Goal: Task Accomplishment & Management: Manage account settings

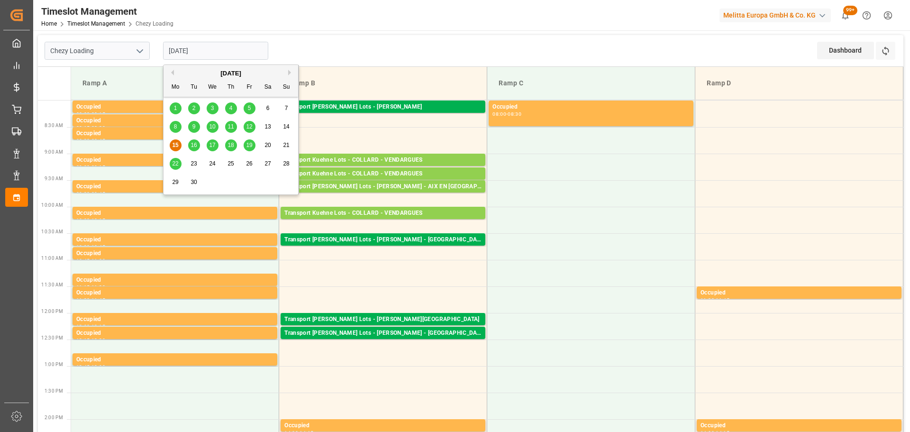
click at [216, 49] on input "[DATE]" at bounding box center [215, 51] width 105 height 18
click at [198, 143] on div "16" at bounding box center [194, 145] width 12 height 11
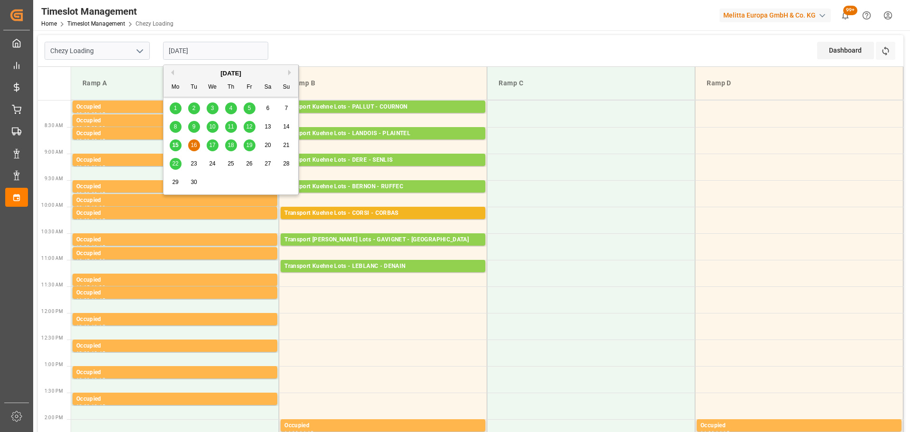
click at [233, 52] on input "[DATE]" at bounding box center [215, 51] width 105 height 18
click at [177, 147] on span "15" at bounding box center [175, 145] width 6 height 7
type input "[DATE]"
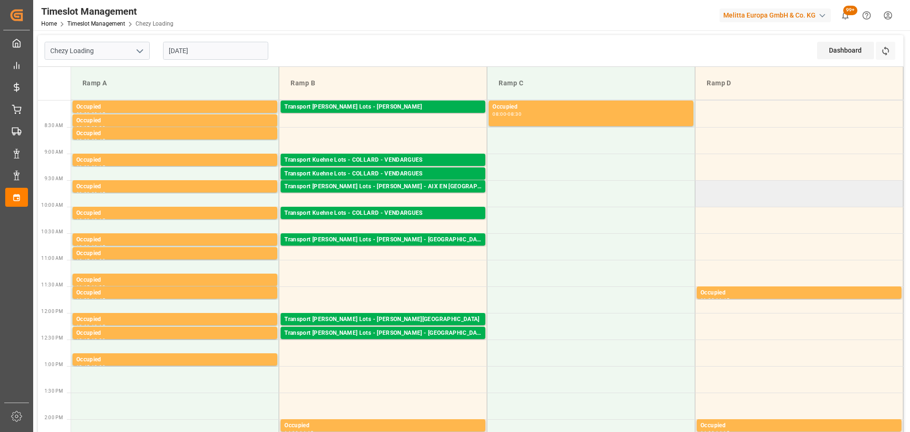
click at [791, 195] on td at bounding box center [800, 193] width 208 height 27
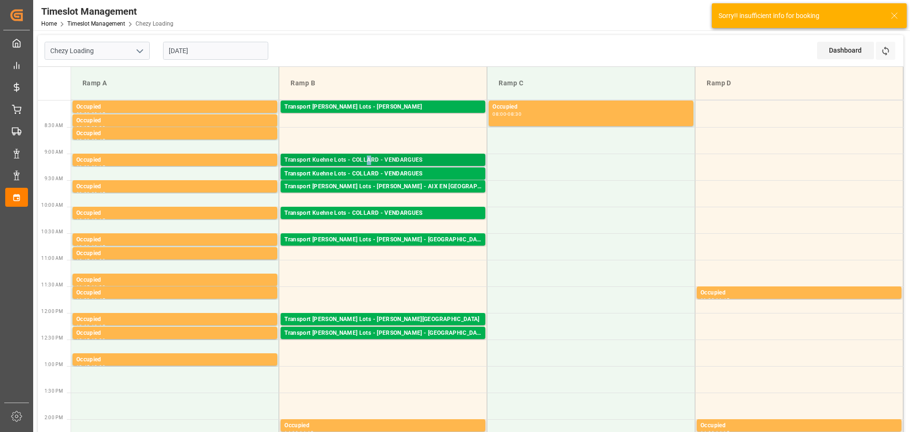
click at [369, 160] on div "Transport Kuehne Lots - COLLARD - VENDARGUES" at bounding box center [382, 160] width 197 height 9
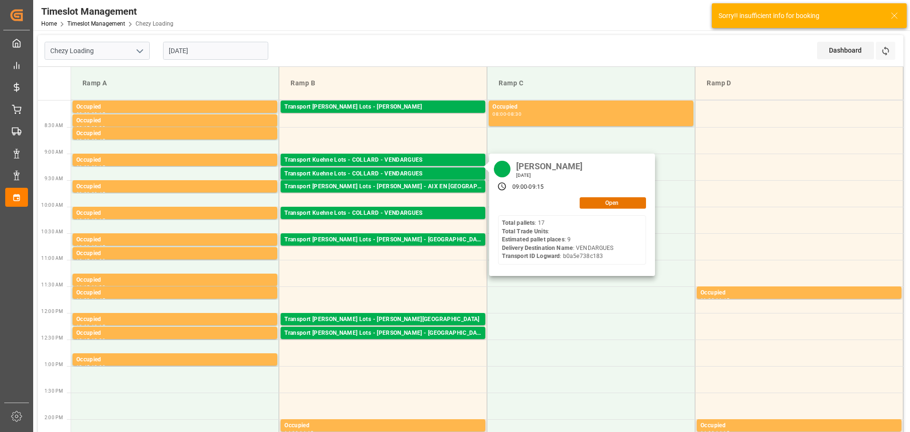
click at [622, 196] on div "[PERSON_NAME] [DATE] 09:00 - 09:15 Open Total pallets : 17 Total Trade Units : …" at bounding box center [572, 215] width 166 height 122
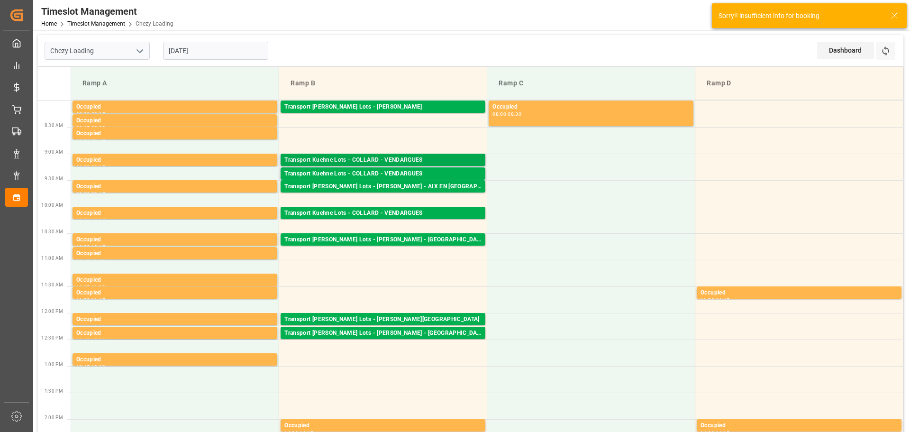
click at [404, 157] on div "Transport Kuehne Lots - COLLARD - VENDARGUES" at bounding box center [382, 160] width 197 height 9
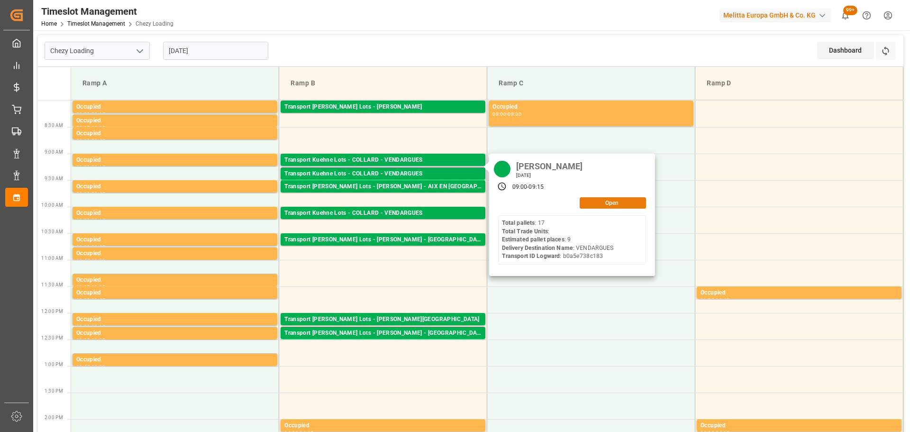
click at [639, 200] on button "Open" at bounding box center [613, 202] width 66 height 11
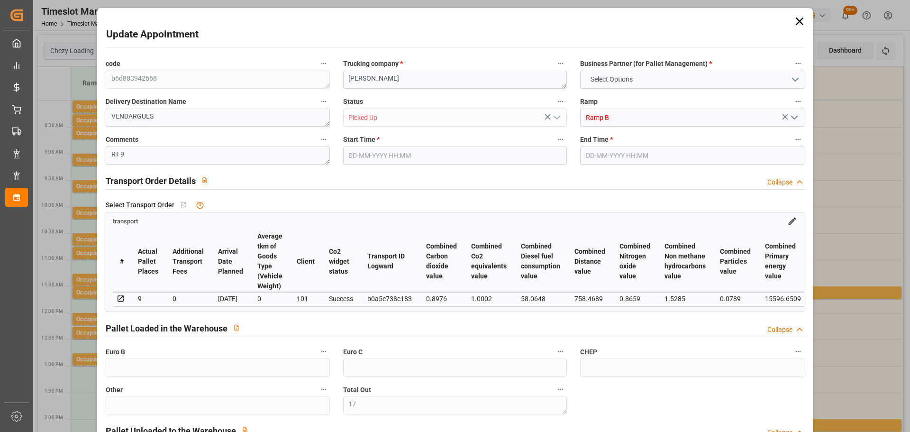
type input "17"
type input "9"
type input "537.93"
type input "0"
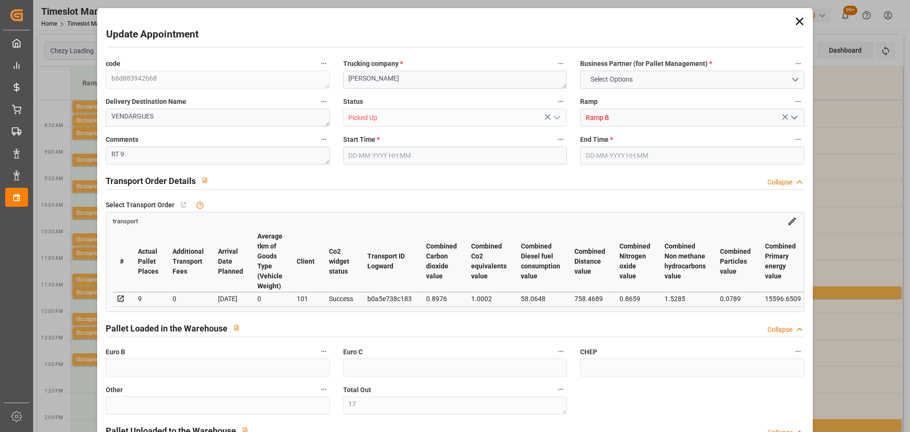
type input "0"
type input "537.93"
type input "0"
type input "17"
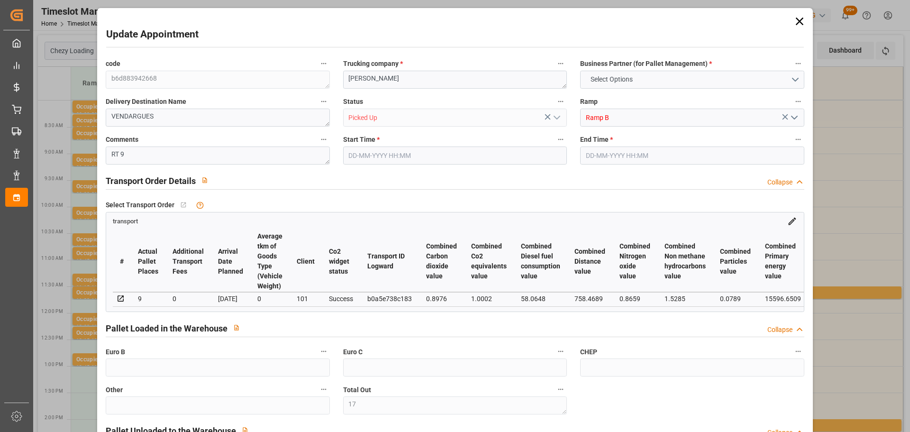
type input "1632"
type input "2839"
type input "10880"
type input "34"
type input "17"
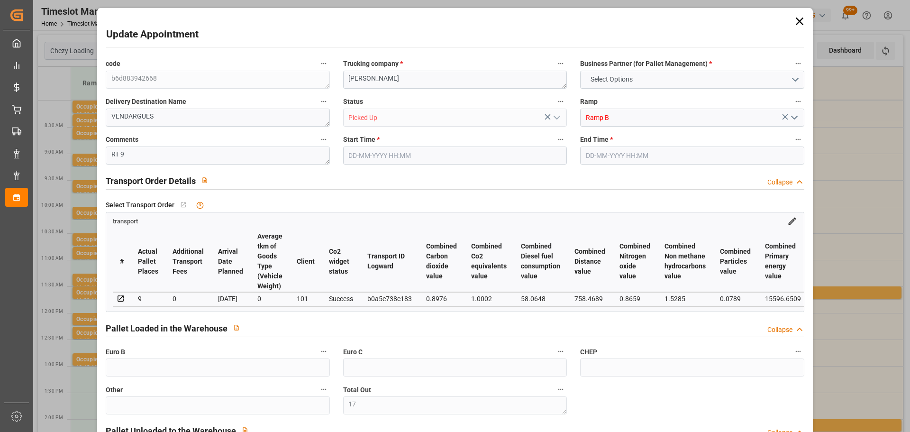
type input "0"
type input "17"
type input "101"
type input "2284.8"
type input "0"
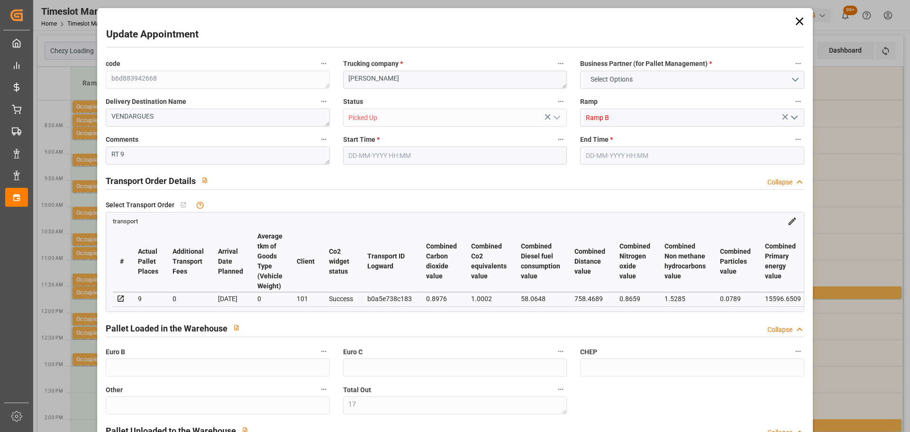
type input "10767.6795"
type input "0"
type input "21"
type input "80"
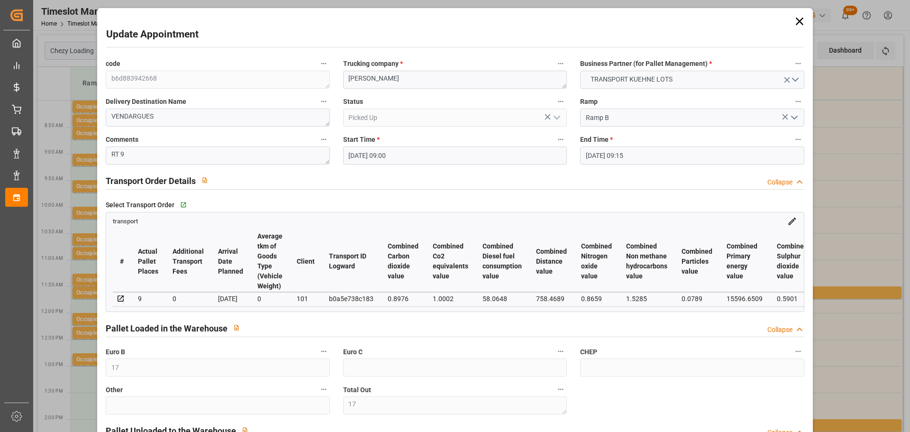
type input "[DATE] 09:00"
type input "[DATE] 09:15"
type input "[DATE] 12:54"
type input "[DATE] 11:27"
type input "[DATE]"
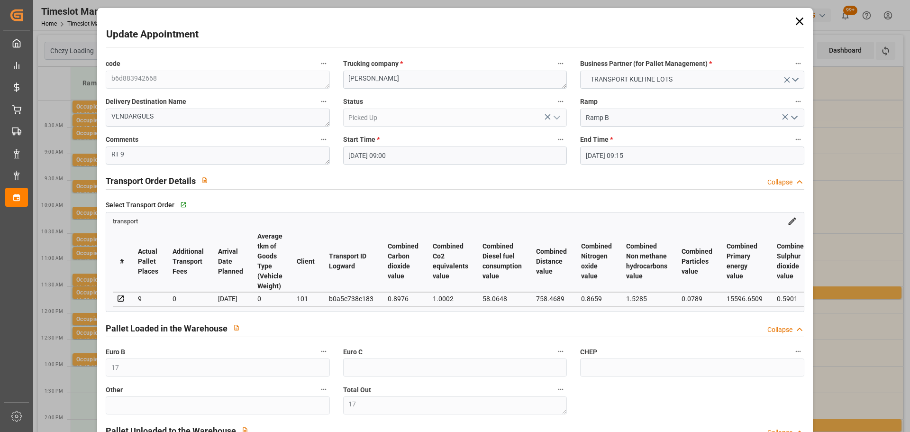
type input "[DATE]"
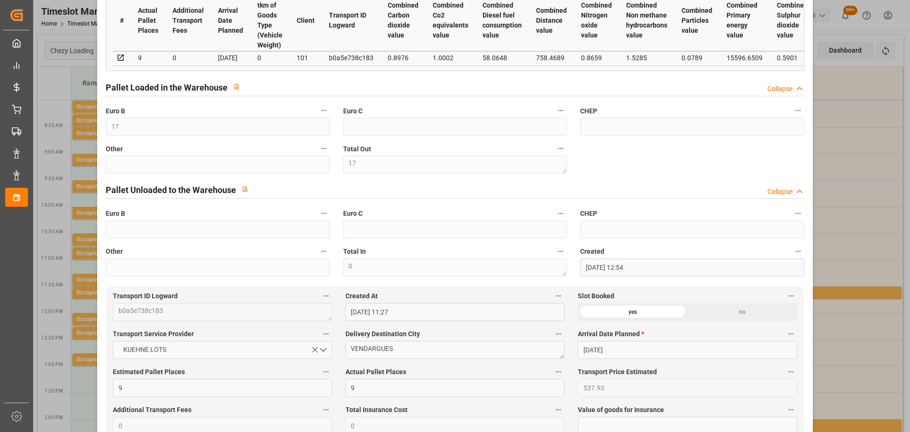
scroll to position [237, 0]
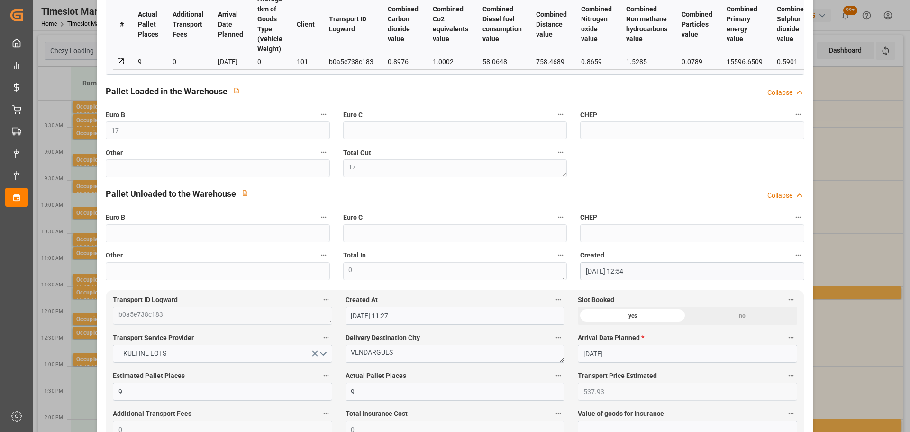
click at [797, 259] on icon "button" at bounding box center [799, 255] width 8 height 8
click at [866, 222] on div at bounding box center [455, 216] width 910 height 432
click at [855, 217] on body "Created by potrace 1.15, written by [PERSON_NAME] [DATE]-[DATE] Created by potr…" at bounding box center [455, 216] width 910 height 432
click at [839, 169] on div "Update Appointment code b6d883942668 Trucking company * [PERSON_NAME] Business …" at bounding box center [455, 216] width 910 height 432
click at [849, 207] on div "Update Appointment code b6d883942668 Trucking company * [PERSON_NAME] Business …" at bounding box center [455, 216] width 910 height 432
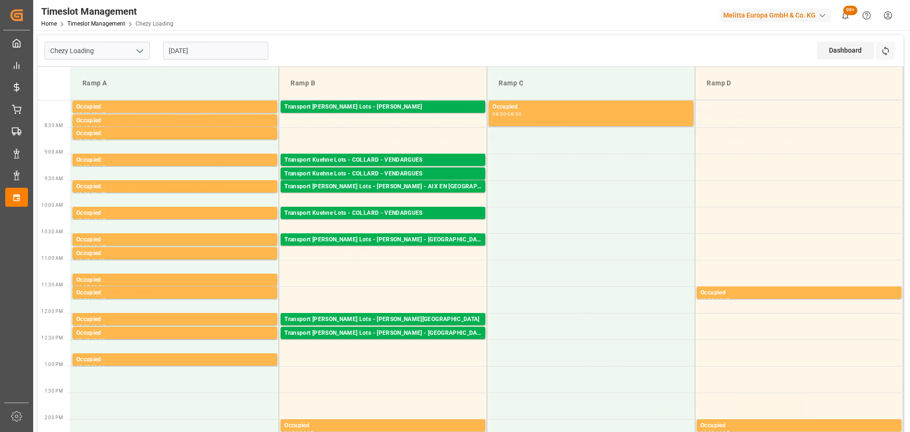
scroll to position [143, 0]
click at [355, 169] on div "Transport Kuehne Lots - COLLARD - VENDARGUES" at bounding box center [382, 173] width 197 height 9
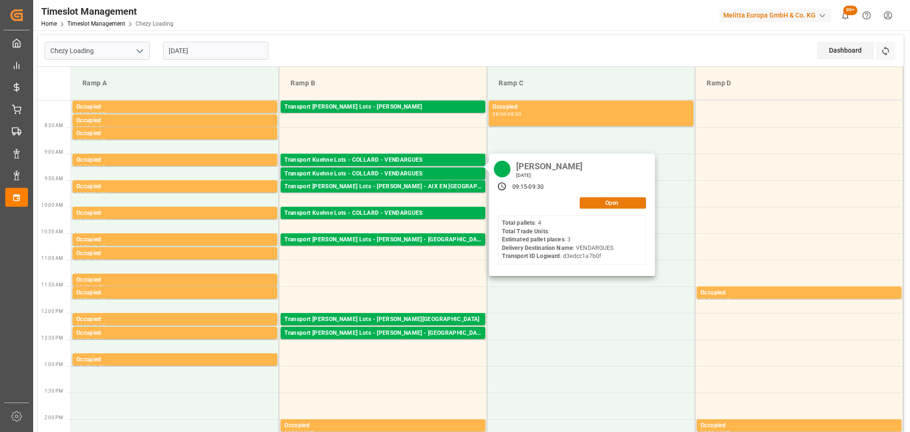
click at [600, 201] on button "Open" at bounding box center [613, 202] width 66 height 11
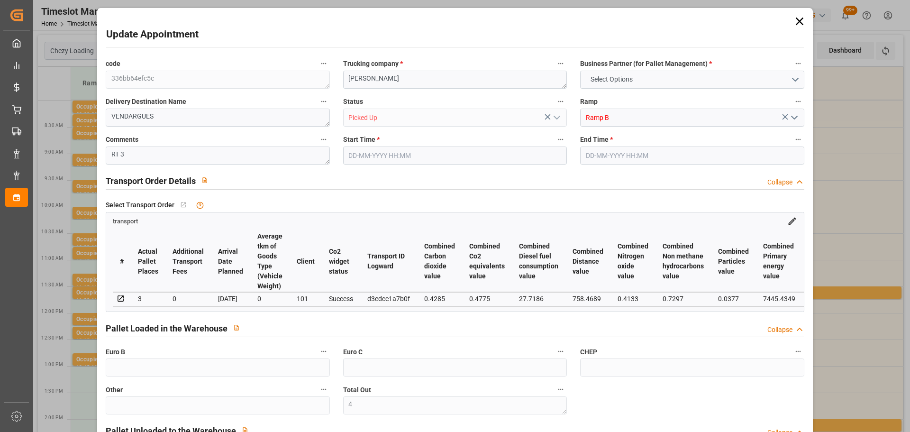
type input "4"
type input "3"
type input "290.23"
type input "0"
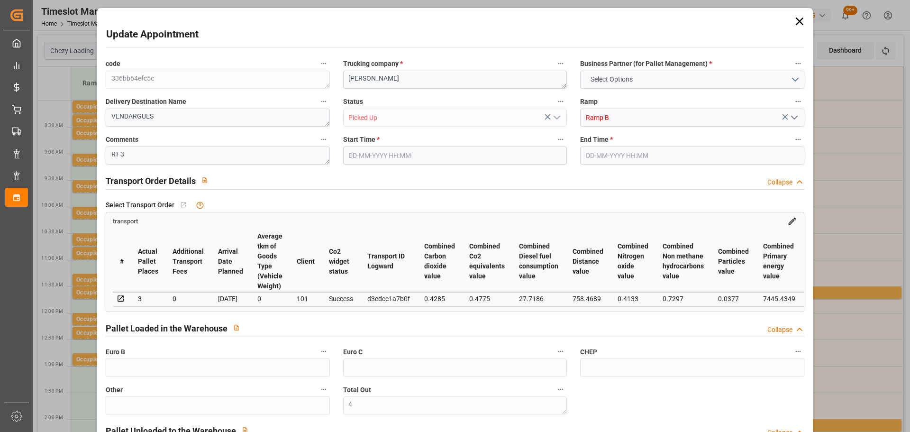
type input "0"
type input "290.23"
type input "0"
type input "4"
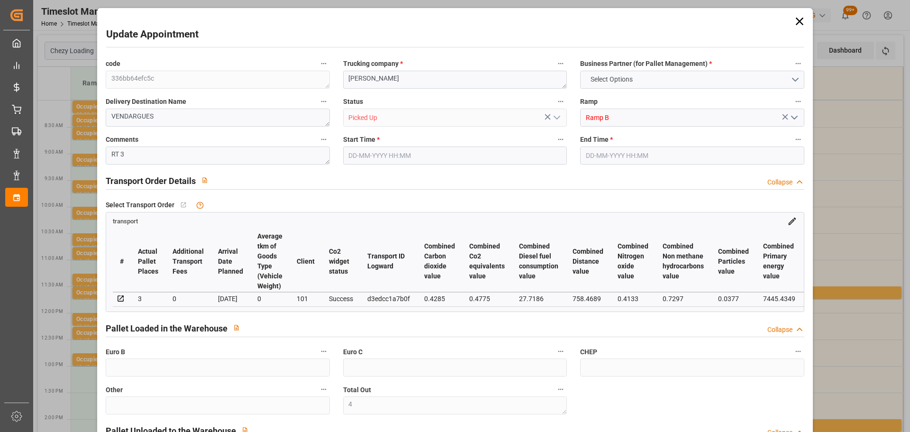
type input "934.592"
type input "1214"
type input "2877.824"
type input "34"
type input "4"
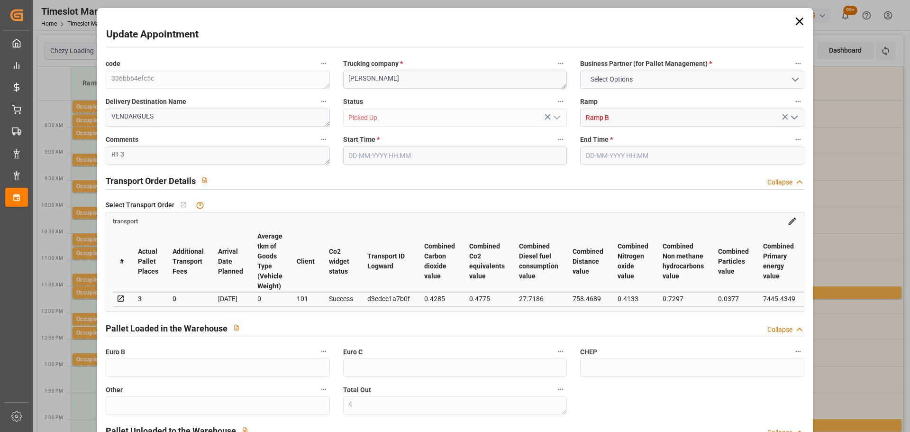
type input "0"
type input "4"
type input "101"
type input "1090.704"
type input "0"
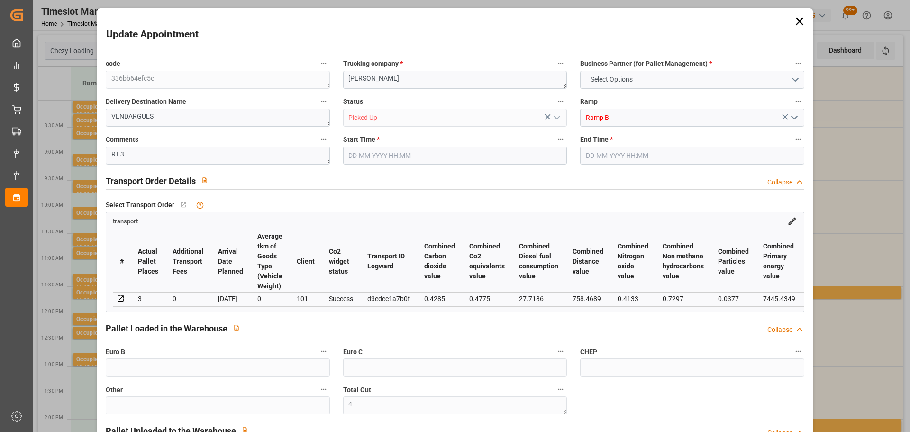
type input "4710.8598"
type input "0"
type input "21"
type input "35"
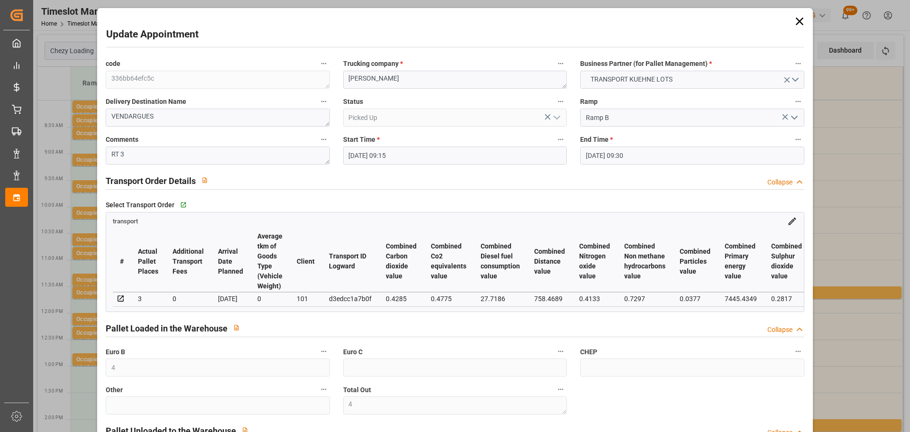
type input "[DATE] 09:15"
type input "[DATE] 09:30"
type input "[DATE] 13:04"
type input "[DATE] 11:33"
type input "[DATE]"
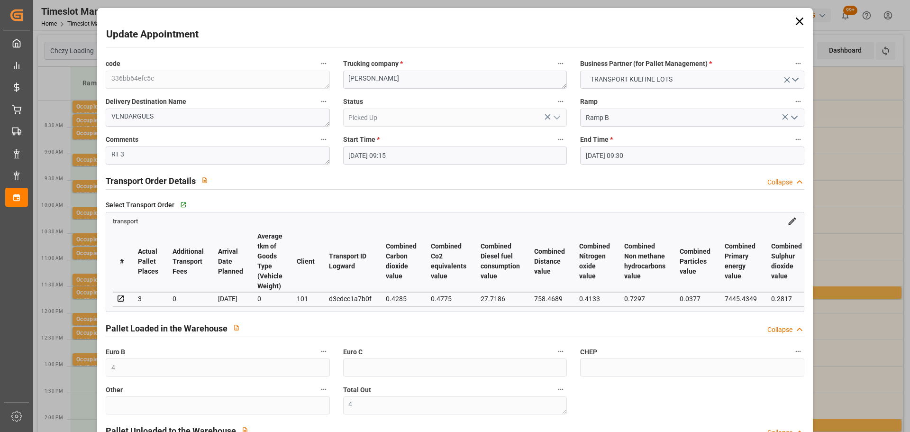
type input "[DATE]"
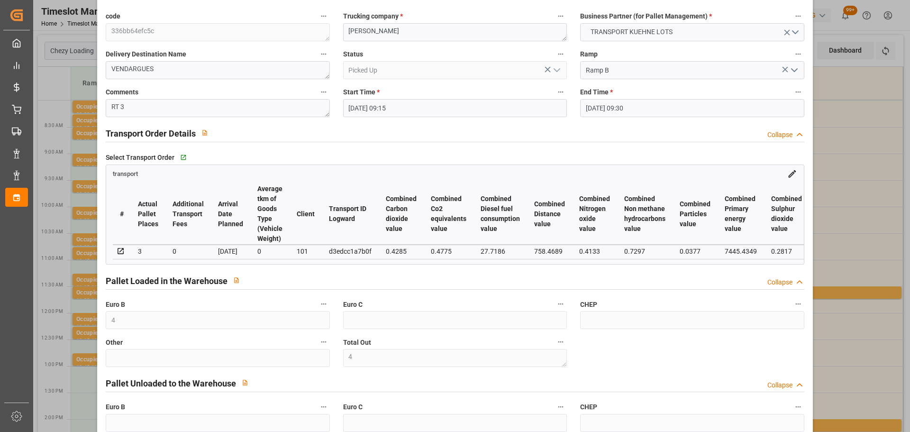
scroll to position [0, 0]
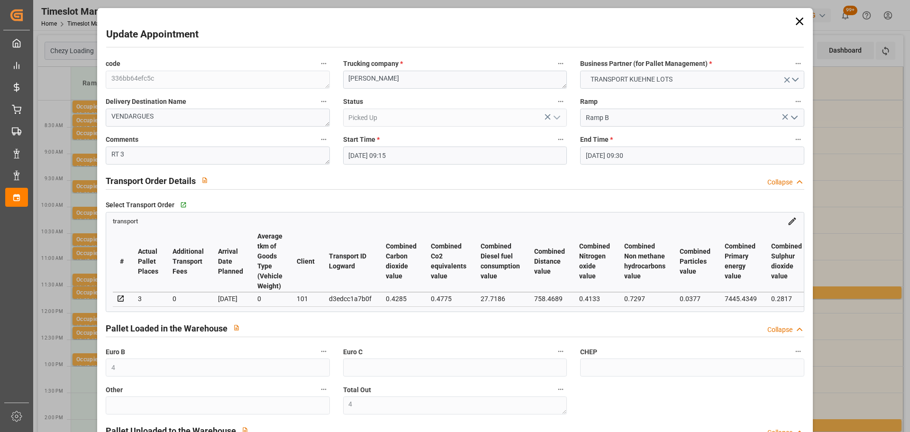
click at [793, 19] on icon at bounding box center [799, 21] width 13 height 13
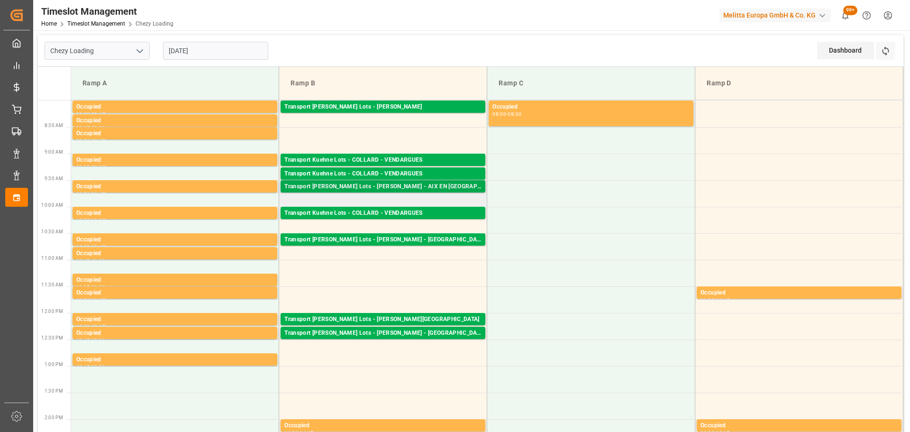
click at [382, 185] on div "Transport [PERSON_NAME] Lots - [PERSON_NAME] - AIX EN [GEOGRAPHIC_DATA]" at bounding box center [382, 186] width 197 height 9
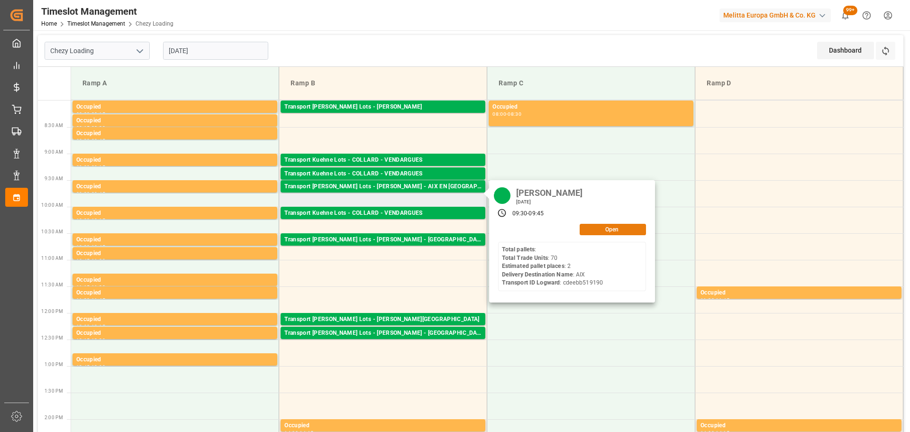
click at [594, 232] on button "Open" at bounding box center [613, 229] width 66 height 11
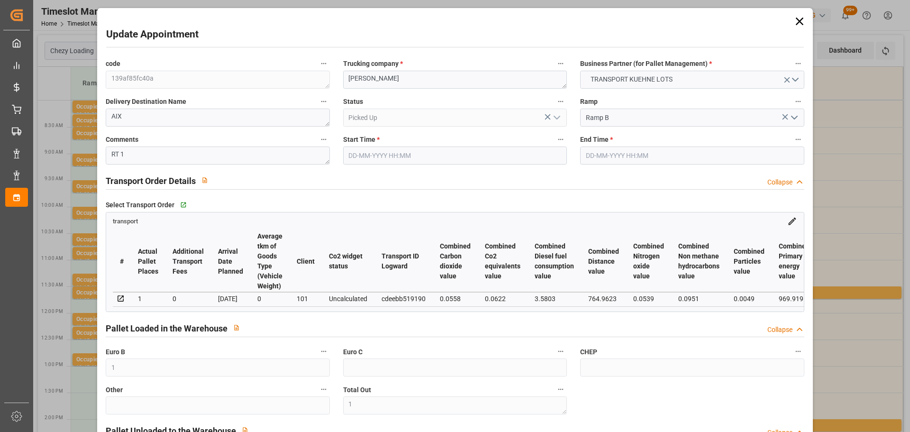
type input "[DATE] 09:30"
type input "[DATE] 09:45"
type input "[DATE] 13:04"
type input "[DATE] 11:32"
type input "[DATE]"
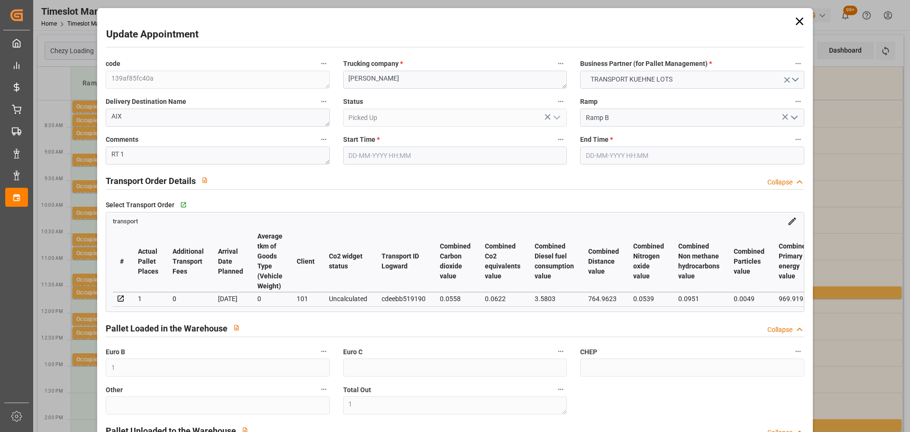
type input "[DATE]"
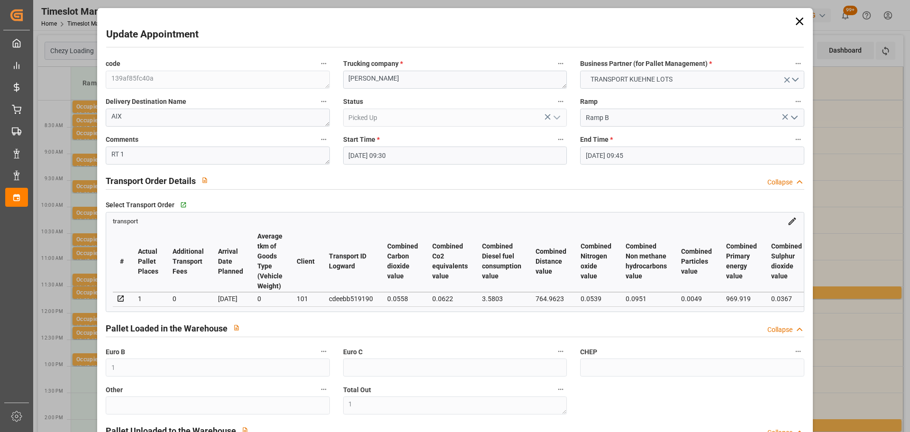
click at [798, 18] on icon at bounding box center [799, 21] width 13 height 13
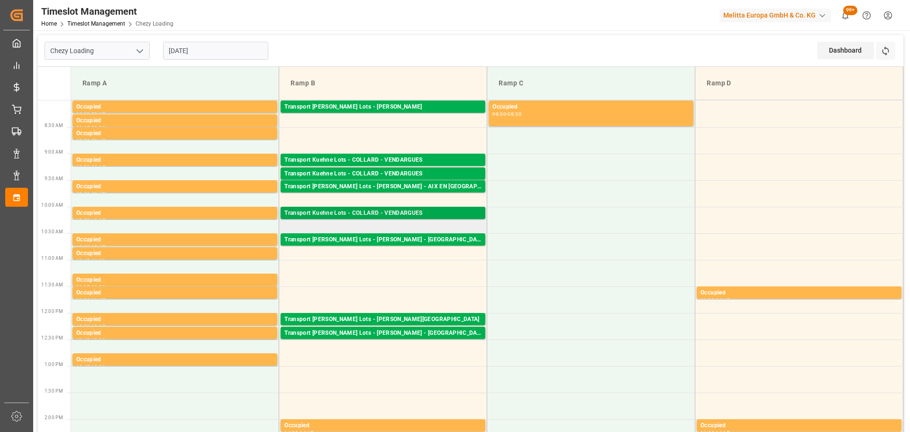
click at [404, 212] on div "Transport Kuehne Lots - COLLARD - VENDARGUES" at bounding box center [382, 213] width 197 height 9
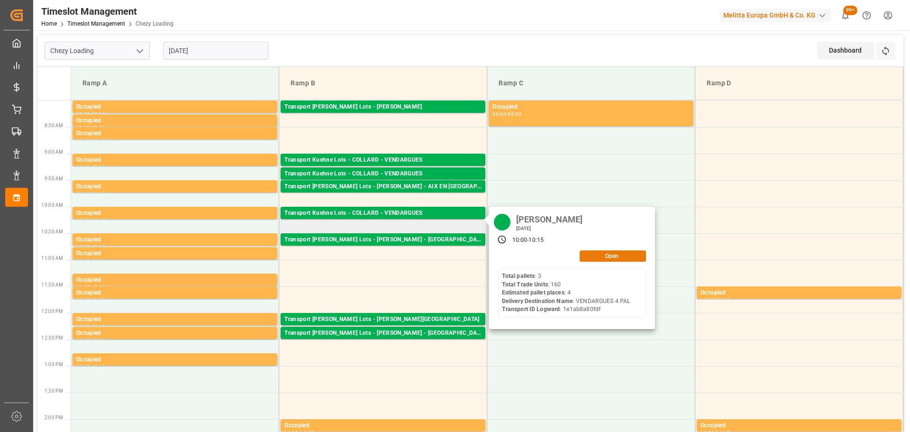
click at [613, 252] on button "Open" at bounding box center [613, 255] width 66 height 11
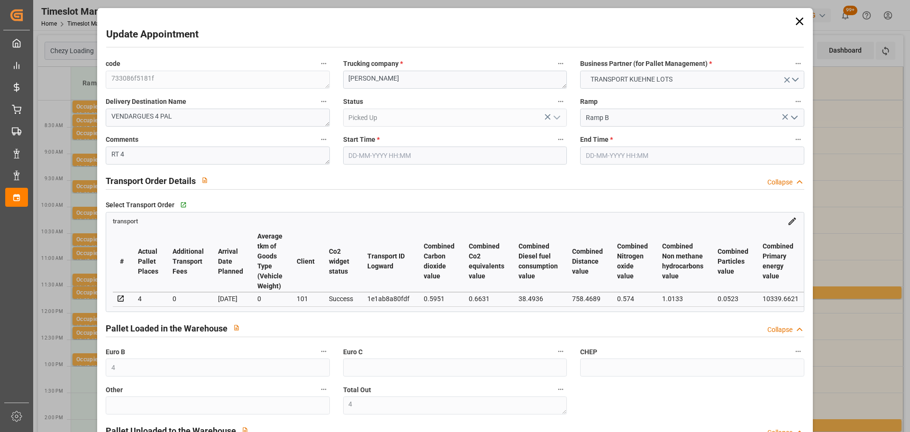
type input "4"
type input "322.33"
type input "0"
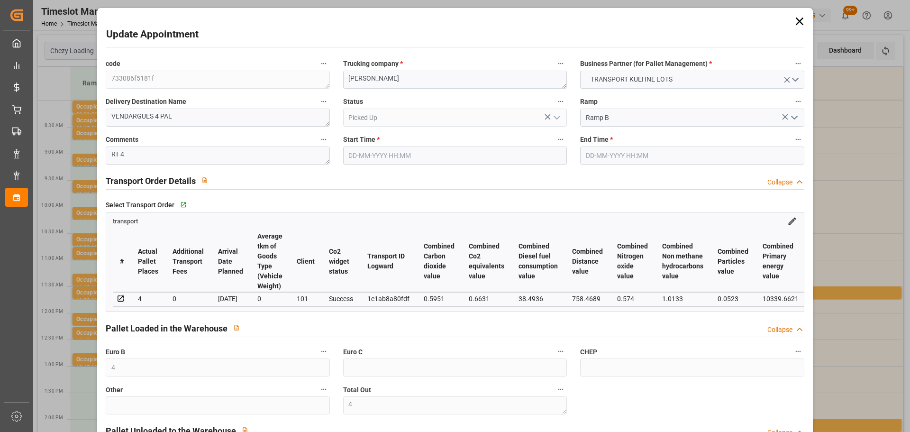
type input "0"
type input "322.33"
type input "0"
type input "4"
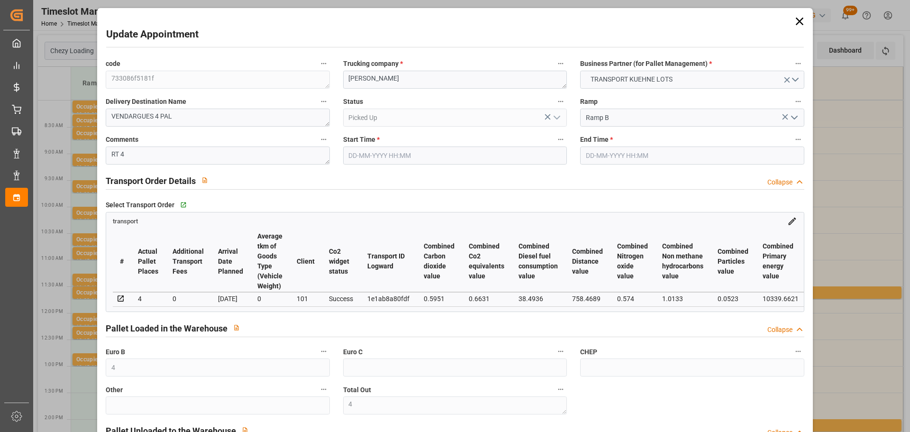
type input "1350.576"
type input "1698"
type input "4469.808"
type input "34"
type input "3"
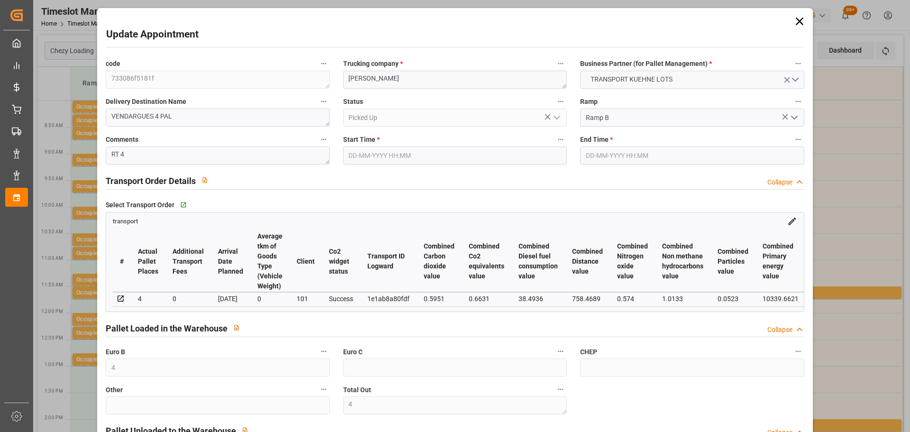
type input "160"
type input "4"
type input "101"
type input "1514.688"
type input "0"
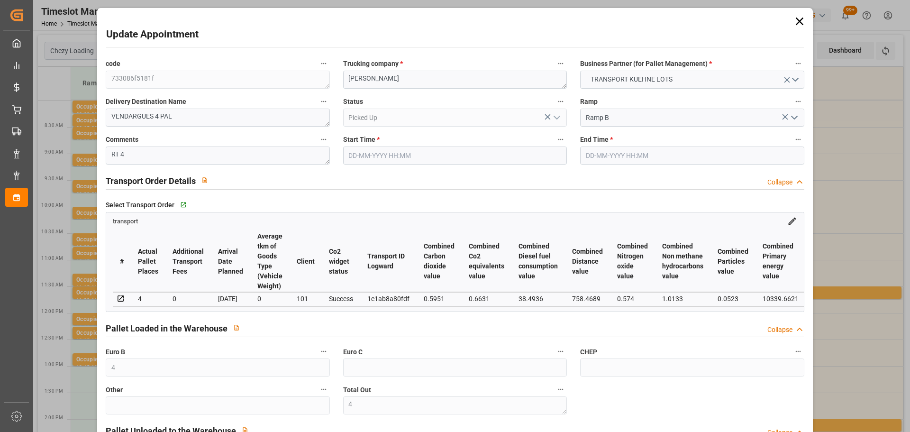
type input "4710.8598"
type input "0"
type input "21"
type input "35"
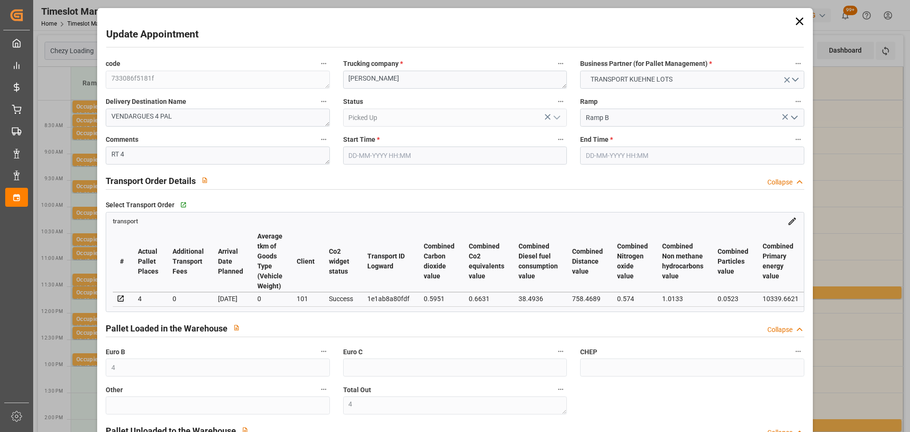
type input "[DATE] 10:00"
type input "[DATE] 10:15"
type input "[DATE] 12:55"
type input "[DATE] 11:29"
type input "[DATE]"
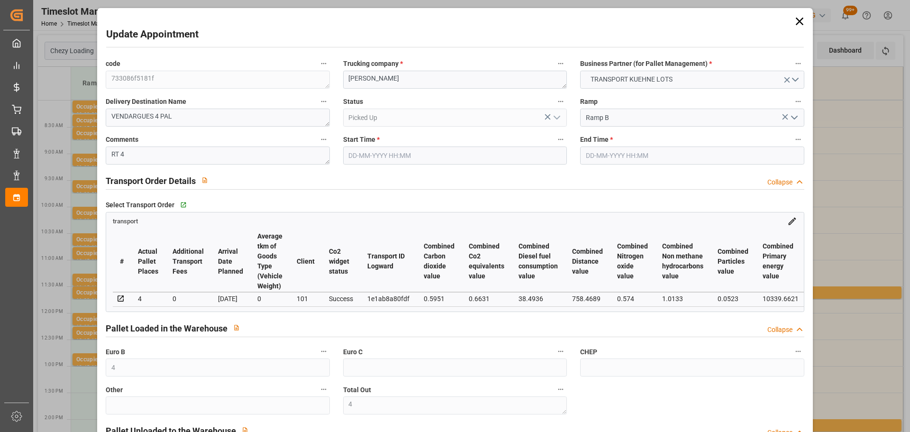
type input "[DATE]"
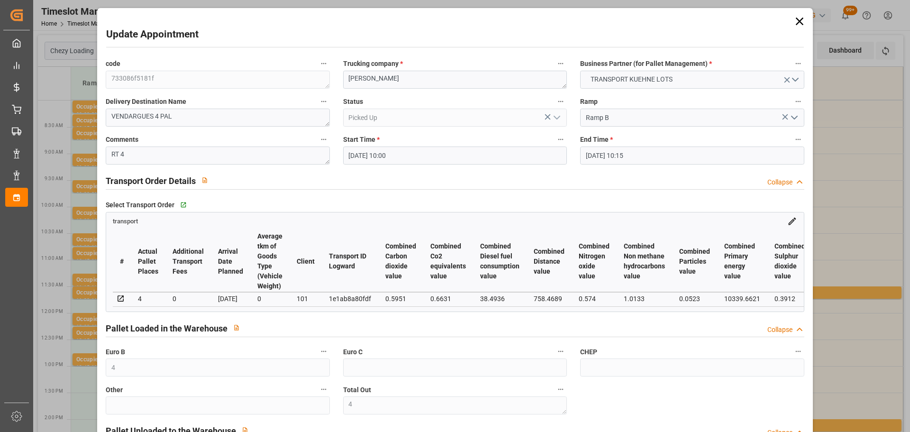
drag, startPoint x: 794, startPoint y: 20, endPoint x: 779, endPoint y: 22, distance: 15.4
click at [794, 20] on icon at bounding box center [799, 21] width 13 height 13
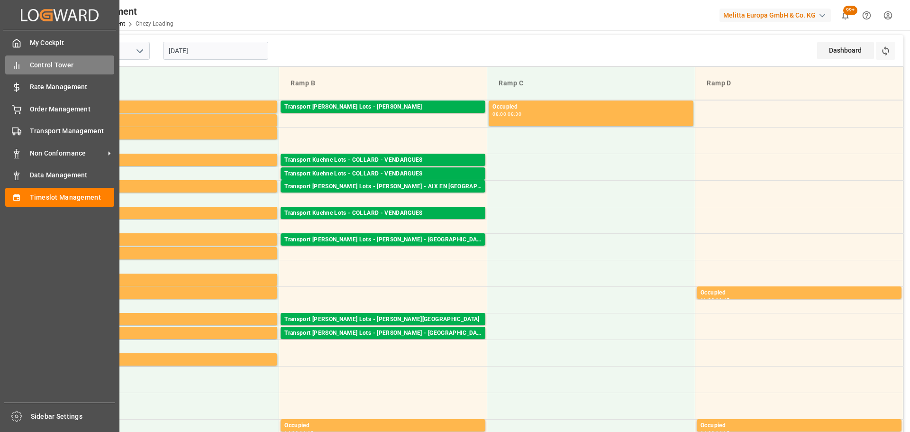
click at [46, 60] on span "Control Tower" at bounding box center [72, 65] width 85 height 10
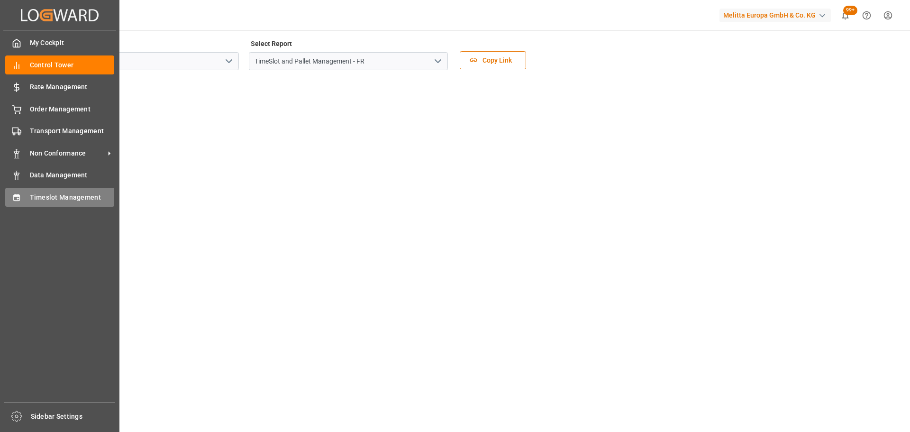
click at [63, 194] on span "Timeslot Management" at bounding box center [72, 198] width 85 height 10
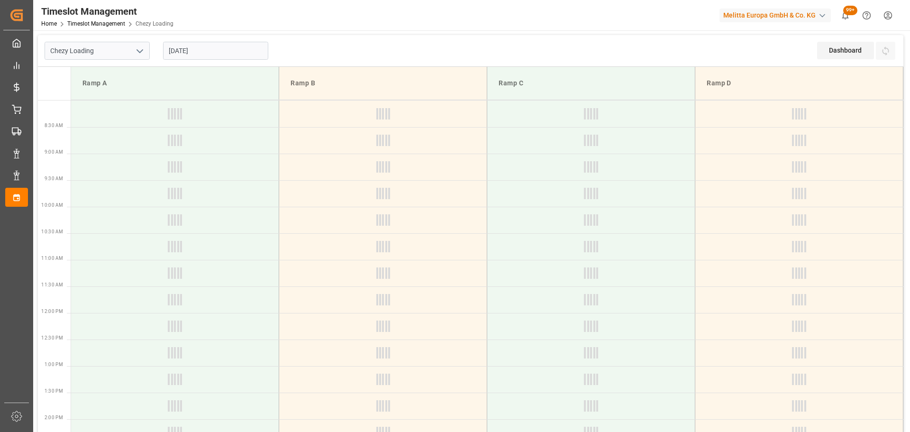
type input "Chezy Loading"
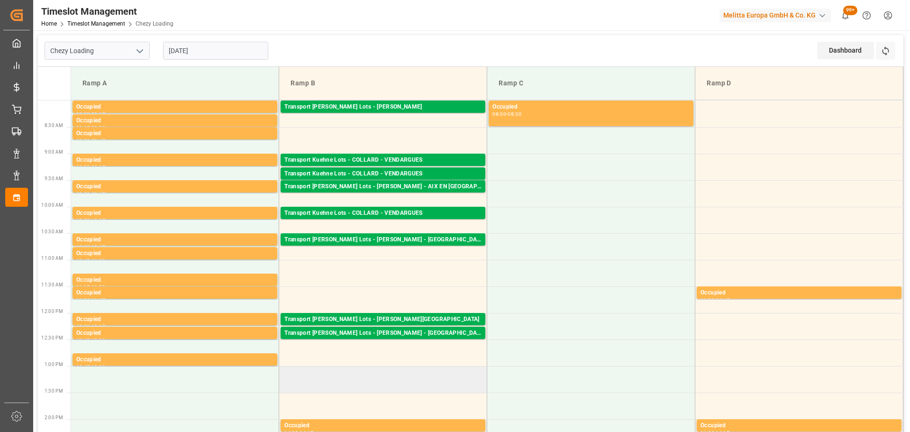
click at [443, 390] on td at bounding box center [383, 379] width 208 height 27
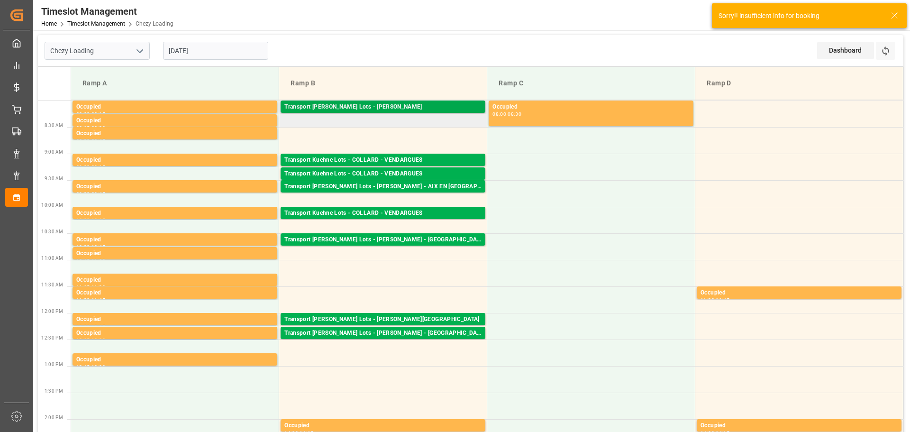
click at [381, 107] on div "Transport [PERSON_NAME] Lots - [PERSON_NAME]" at bounding box center [382, 106] width 197 height 9
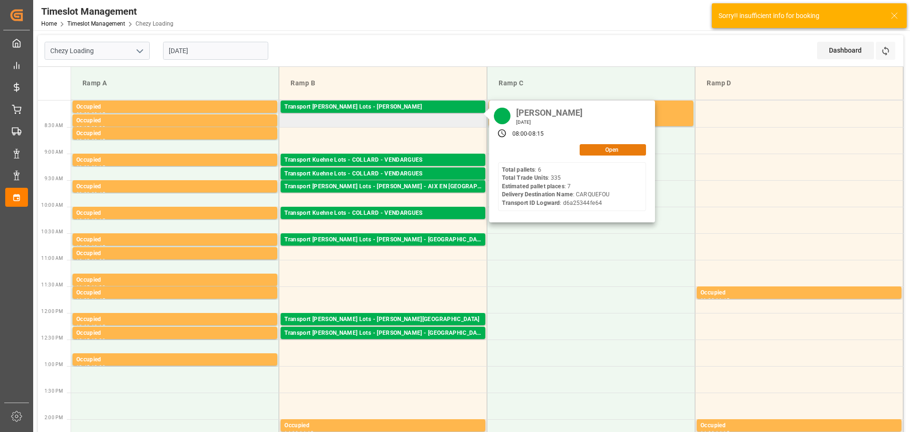
click at [602, 149] on button "Open" at bounding box center [613, 149] width 66 height 11
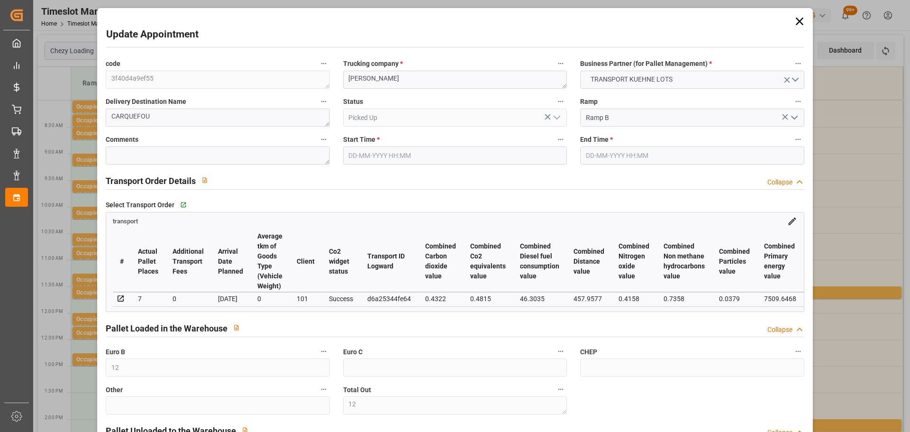
type input "[DATE] 08:00"
type input "[DATE] 08:15"
type input "[DATE] 13:16"
type input "[DATE] 11:36"
type input "[DATE]"
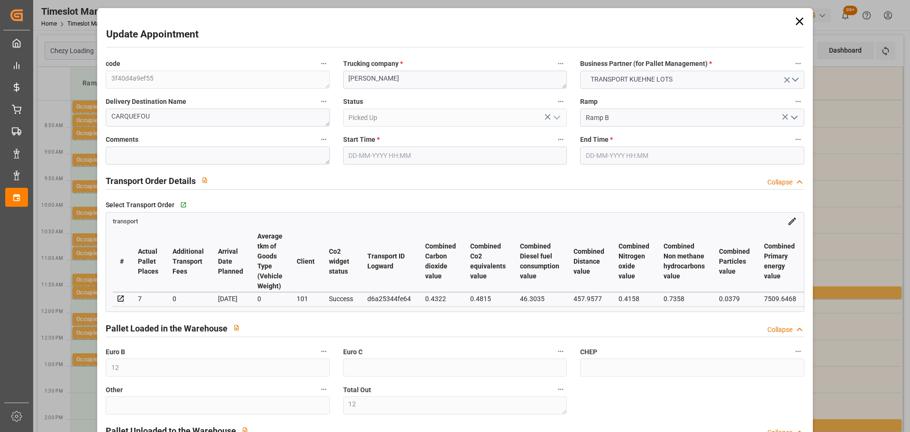
type input "[DATE]"
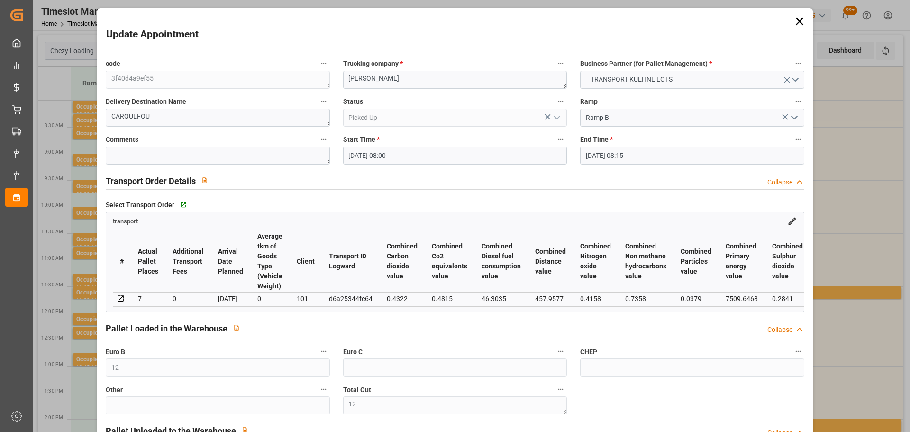
click at [799, 23] on icon at bounding box center [800, 22] width 8 height 8
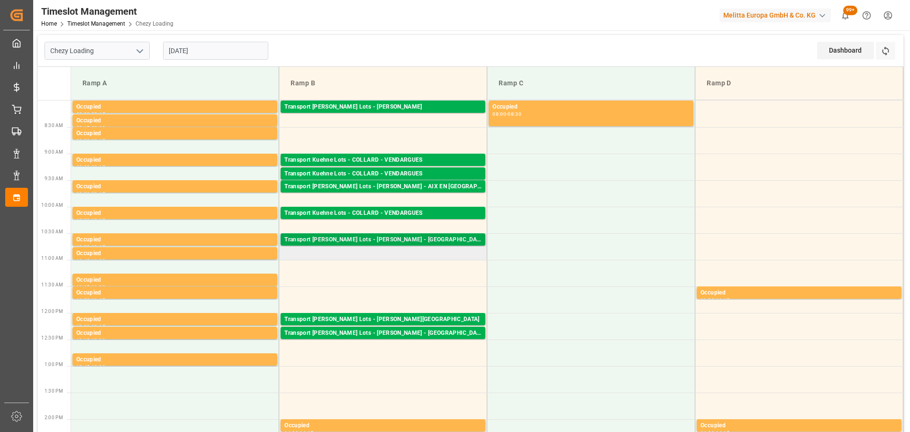
click at [386, 237] on div "Transport [PERSON_NAME] Lots - [PERSON_NAME] - [GEOGRAPHIC_DATA]" at bounding box center [382, 239] width 197 height 9
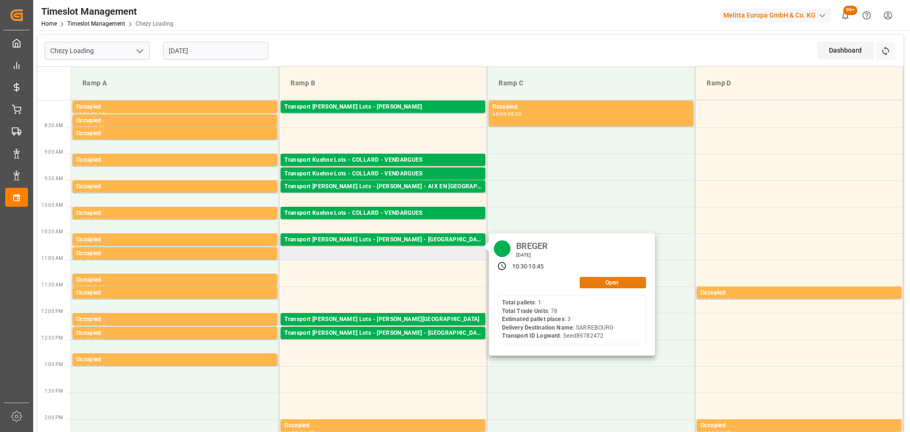
click at [615, 284] on button "Open" at bounding box center [613, 282] width 66 height 11
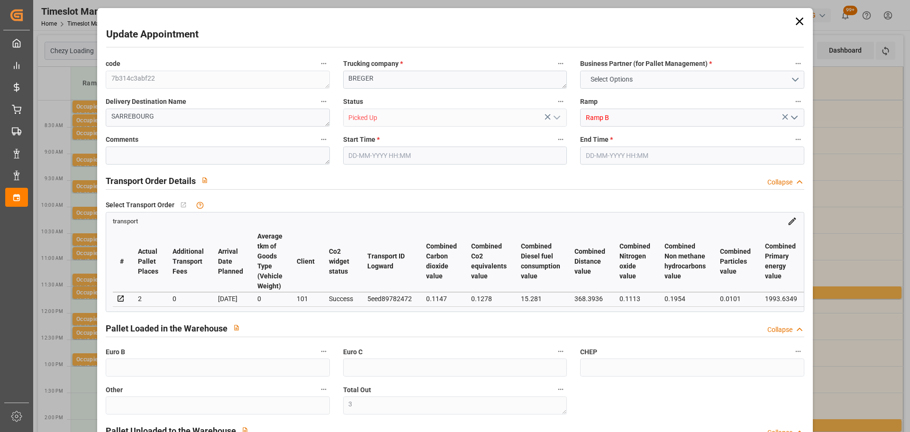
type input "3"
type input "2"
type input "152.75"
type input "0"
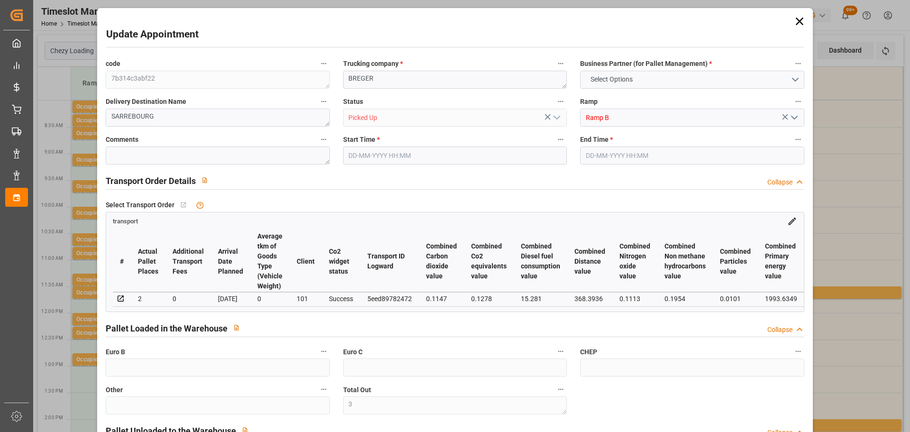
type input "0"
type input "152.75"
type input "0"
type input "3"
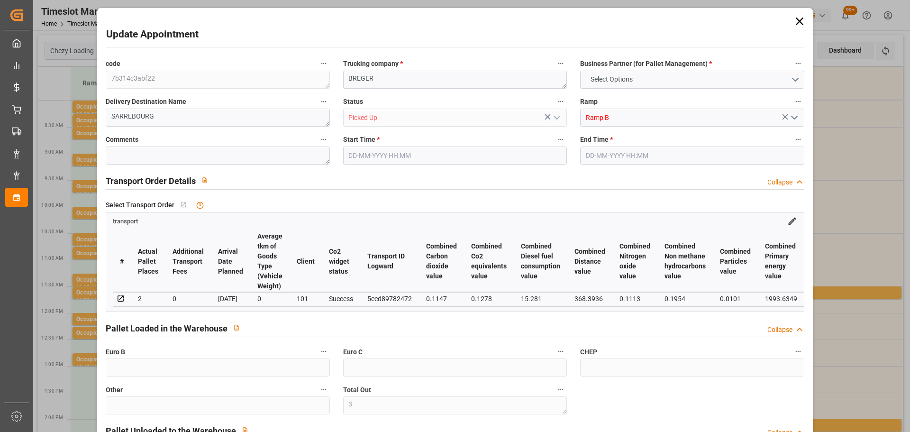
type input "444.36"
type input "676.34"
type input "2208"
type input "57"
type input "1"
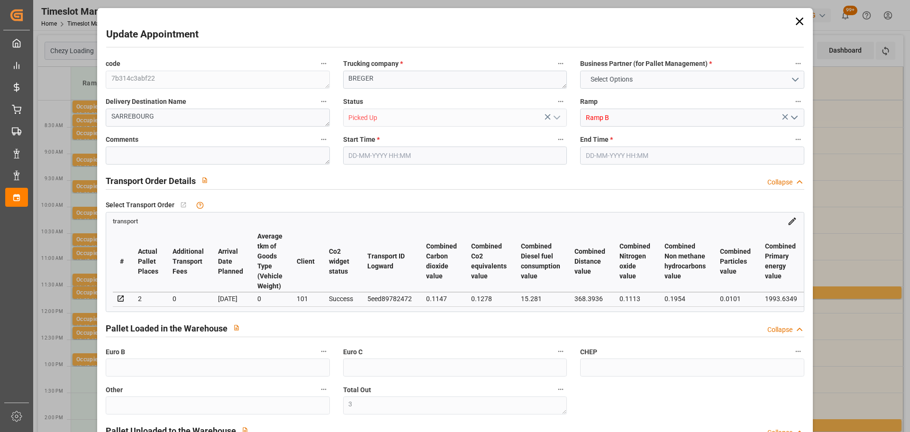
type input "78"
type input "3"
type input "101"
type input "597.54"
type input "0"
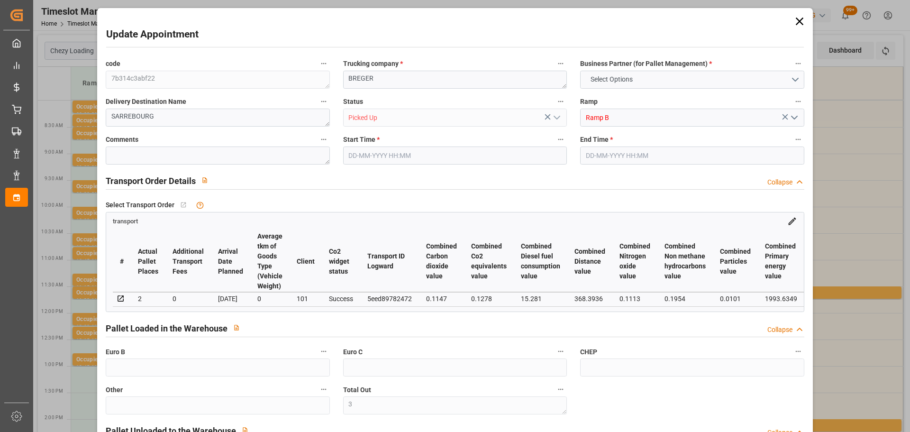
type input "4710.8598"
type input "0"
type input "21"
type input "35"
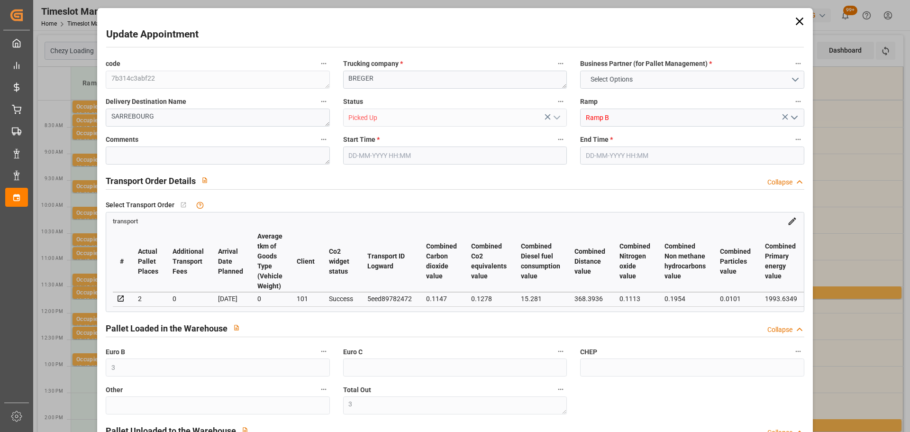
type input "[DATE] 10:30"
type input "[DATE] 10:45"
type input "[DATE] 13:05"
type input "[DATE] 11:29"
type input "[DATE]"
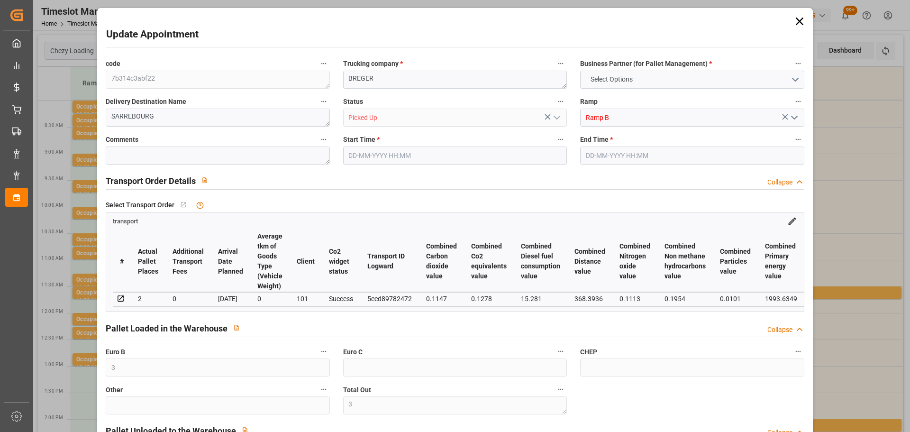
type input "[DATE]"
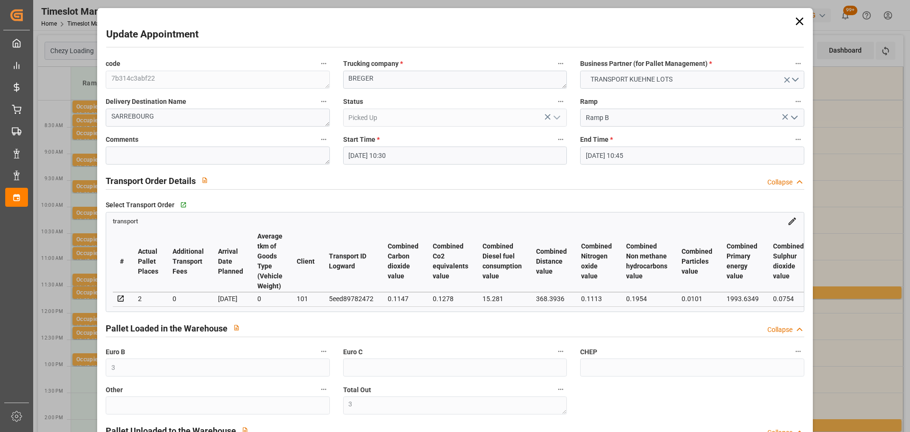
click at [793, 19] on icon at bounding box center [799, 21] width 13 height 13
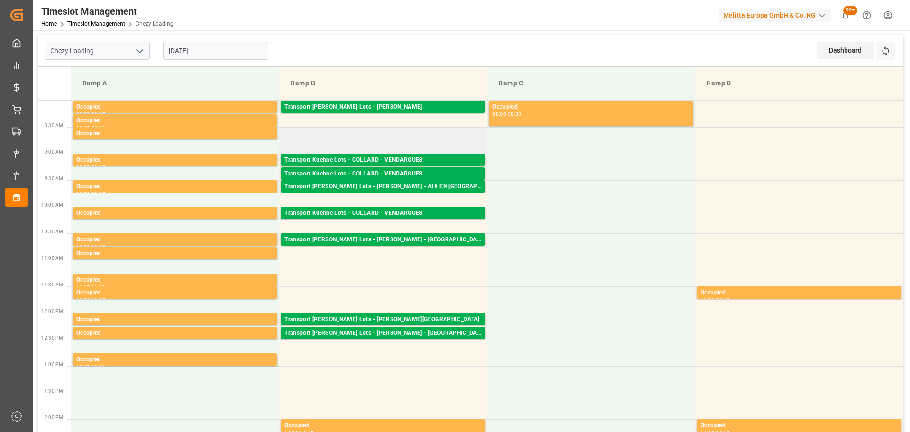
click at [403, 152] on td at bounding box center [383, 140] width 208 height 27
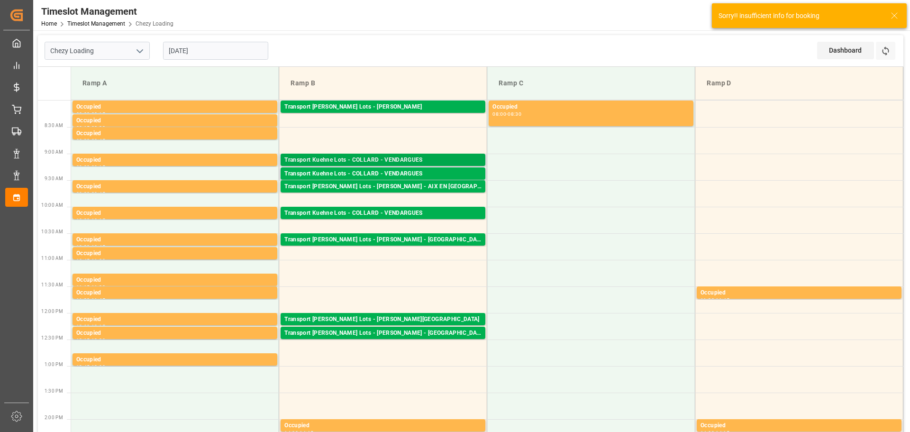
click at [421, 156] on div "Transport Kuehne Lots - COLLARD - VENDARGUES" at bounding box center [382, 160] width 197 height 9
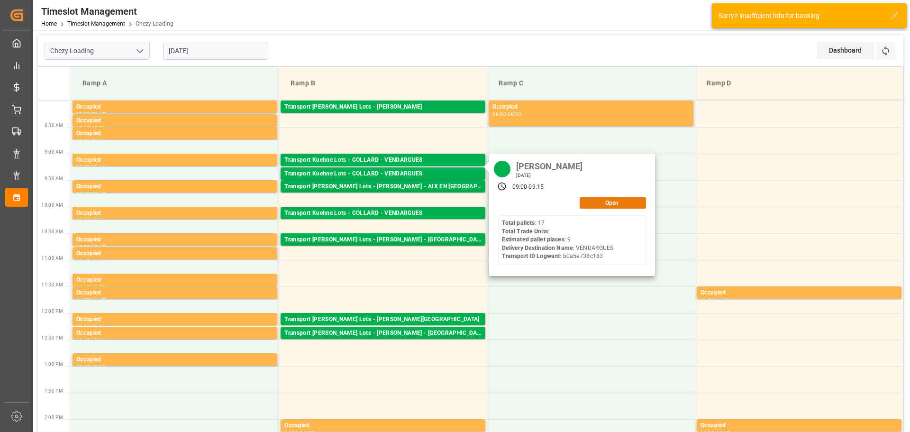
click at [616, 206] on button "Open" at bounding box center [613, 202] width 66 height 11
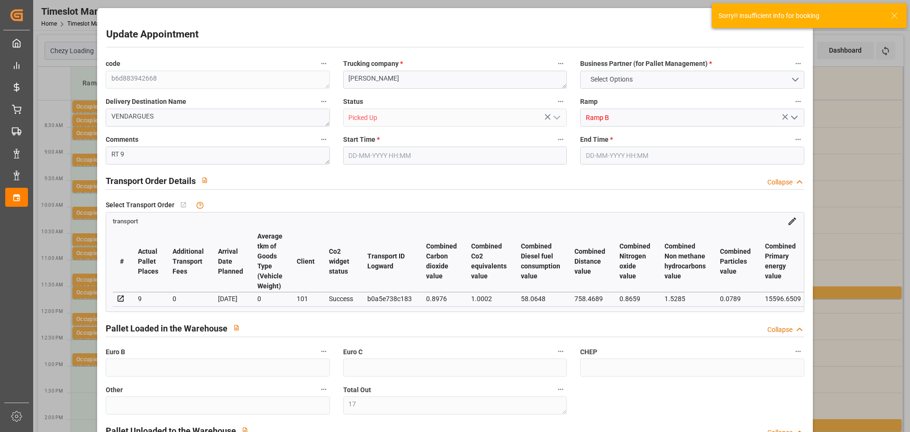
type input "17"
type input "9"
type input "537.93"
type input "0"
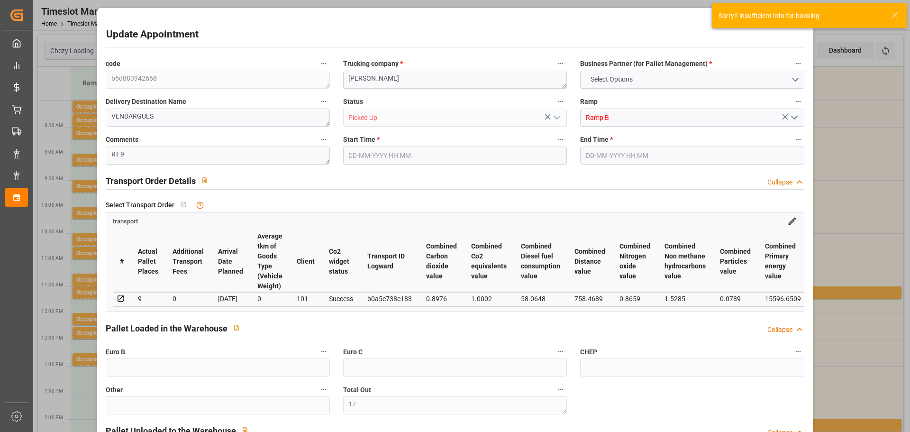
type input "0"
type input "537.93"
type input "0"
type input "17"
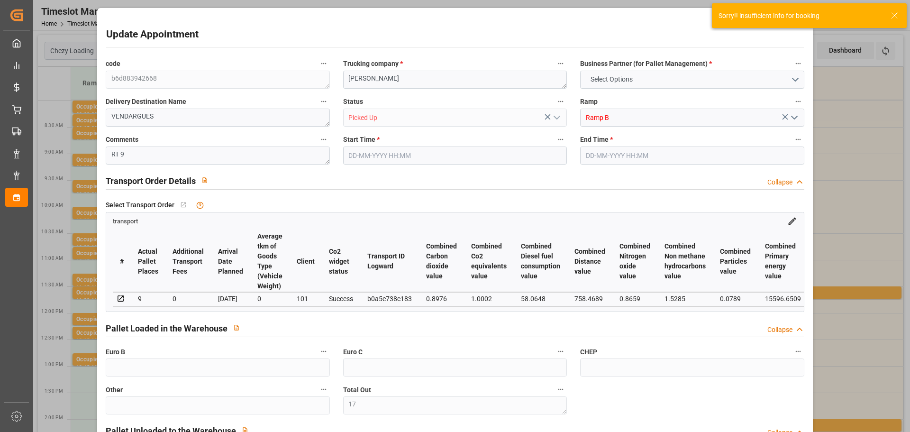
type input "1632"
type input "2839"
type input "10880"
type input "34"
type input "17"
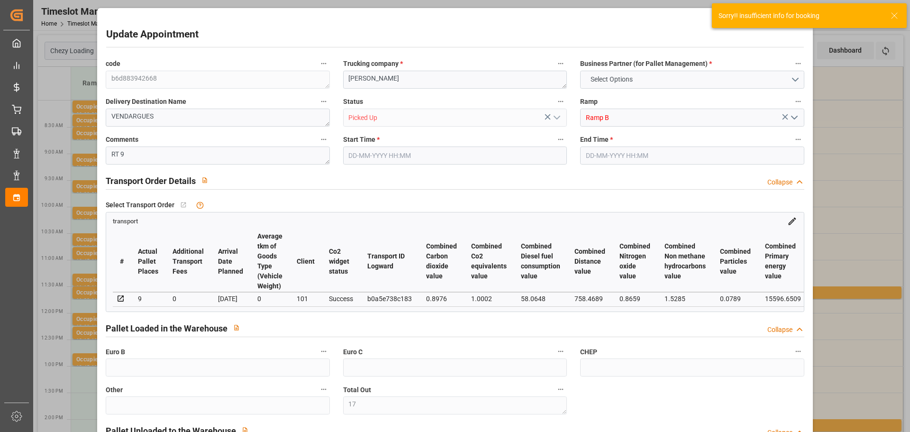
type input "0"
type input "17"
type input "101"
type input "2284.8"
type input "0"
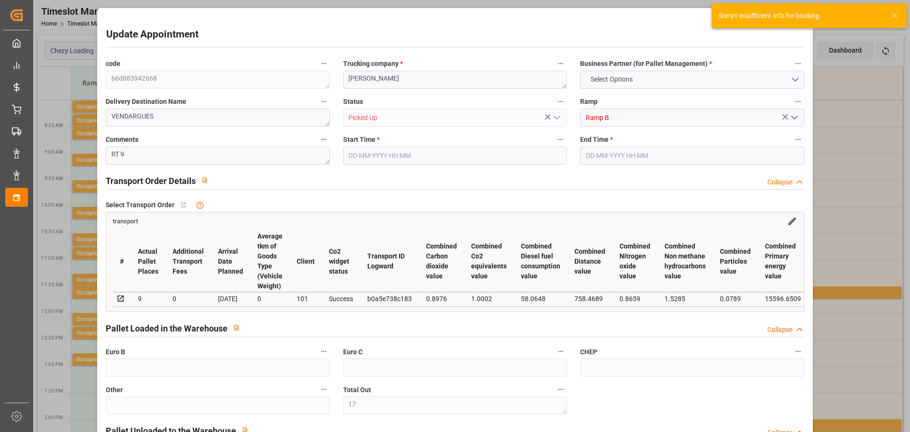
type input "10767.6795"
type input "0"
type input "21"
type input "80"
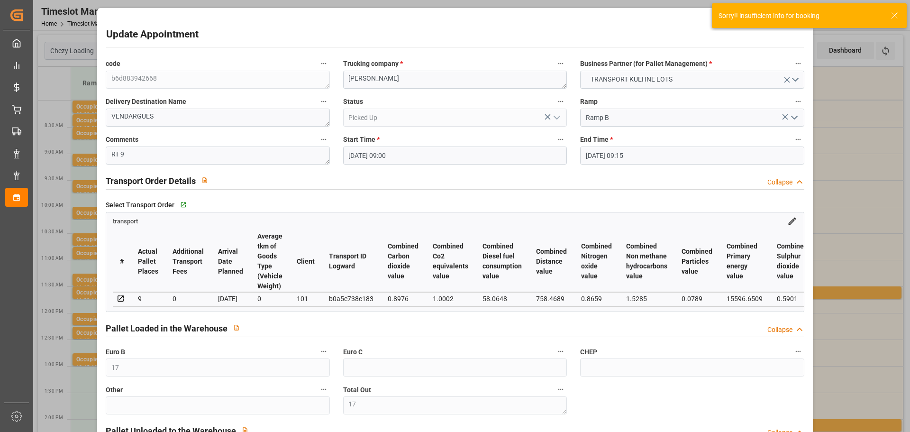
type input "[DATE] 09:00"
type input "[DATE] 09:15"
type input "[DATE] 12:54"
type input "[DATE] 11:27"
type input "[DATE]"
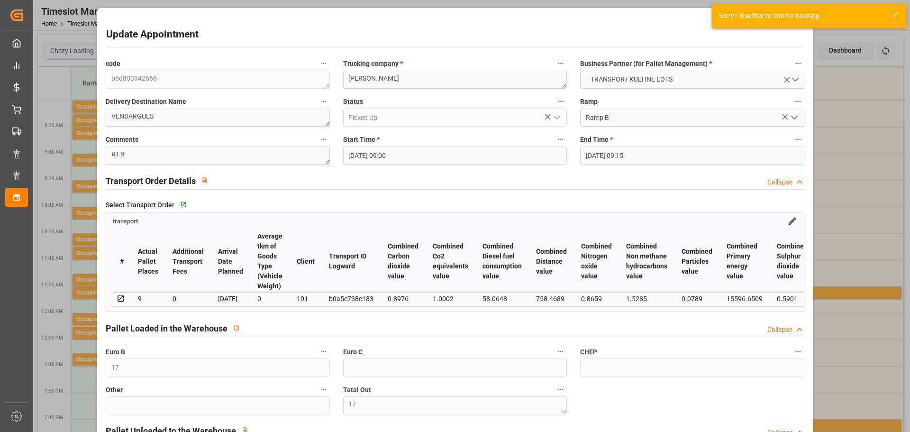
type input "[DATE]"
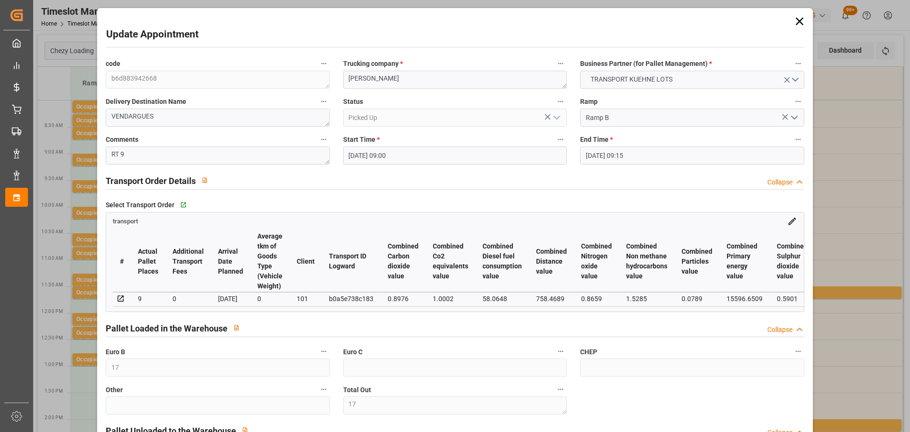
click at [799, 18] on icon at bounding box center [800, 22] width 8 height 8
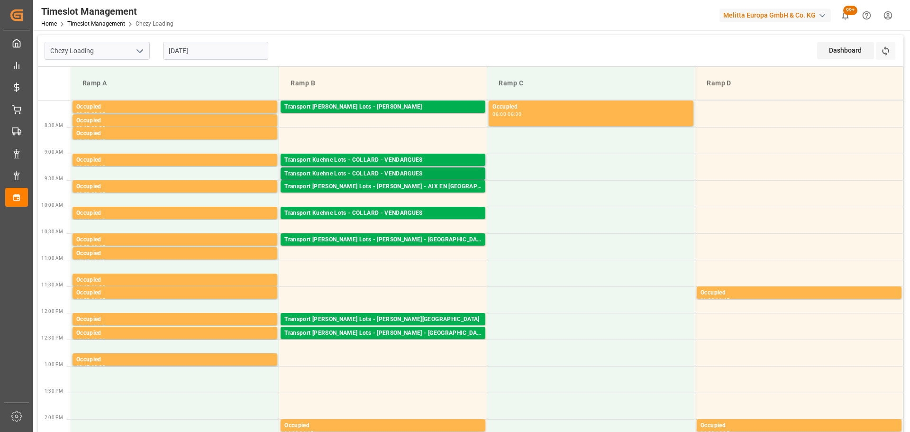
click at [363, 171] on div "Transport Kuehne Lots - COLLARD - VENDARGUES" at bounding box center [382, 173] width 197 height 9
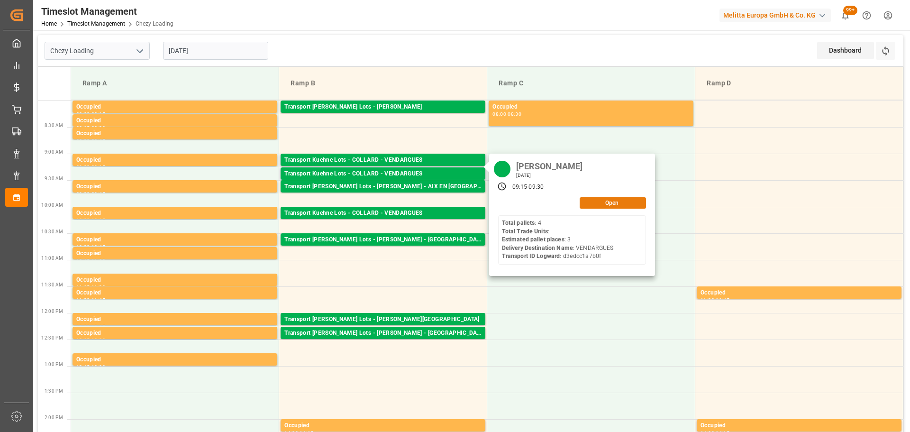
click at [614, 202] on button "Open" at bounding box center [613, 202] width 66 height 11
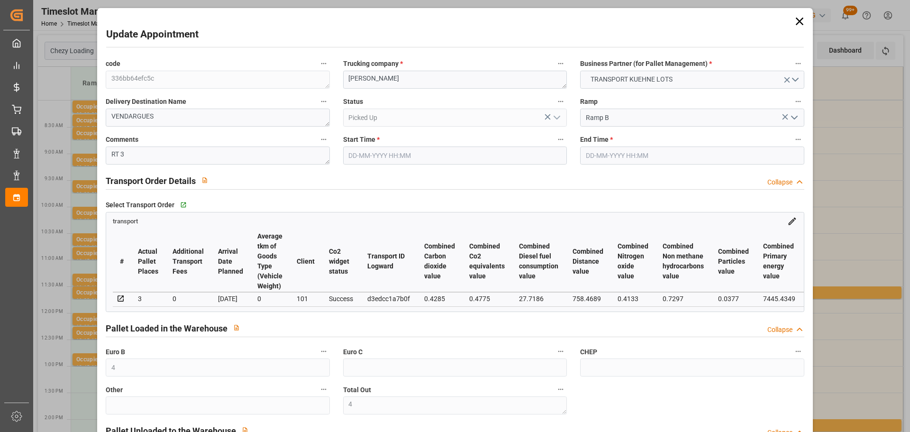
type input "[DATE] 09:15"
type input "[DATE] 09:30"
type input "[DATE] 13:04"
type input "[DATE] 11:33"
type input "[DATE]"
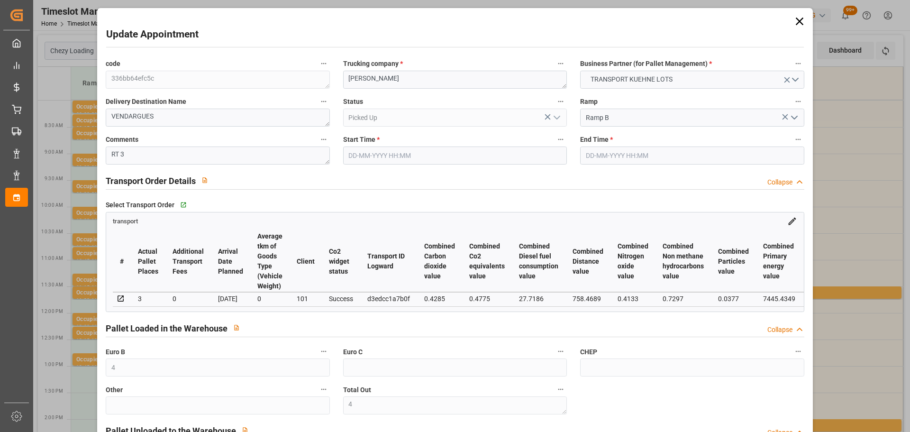
type input "[DATE]"
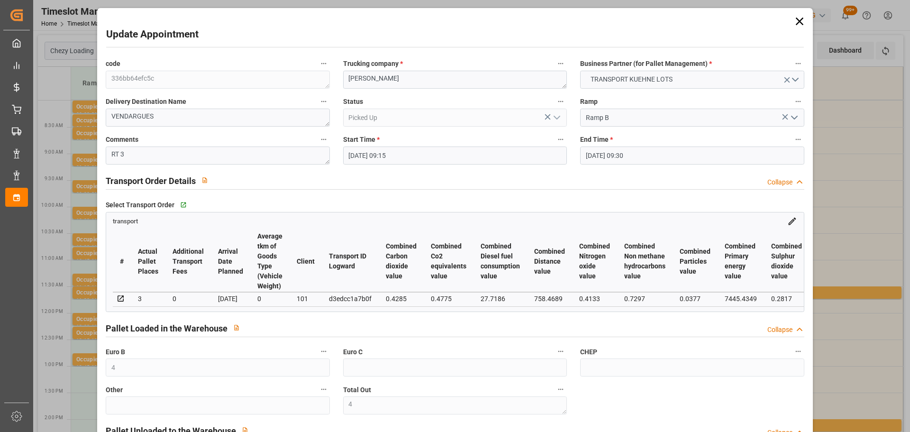
click at [796, 17] on icon at bounding box center [799, 21] width 13 height 13
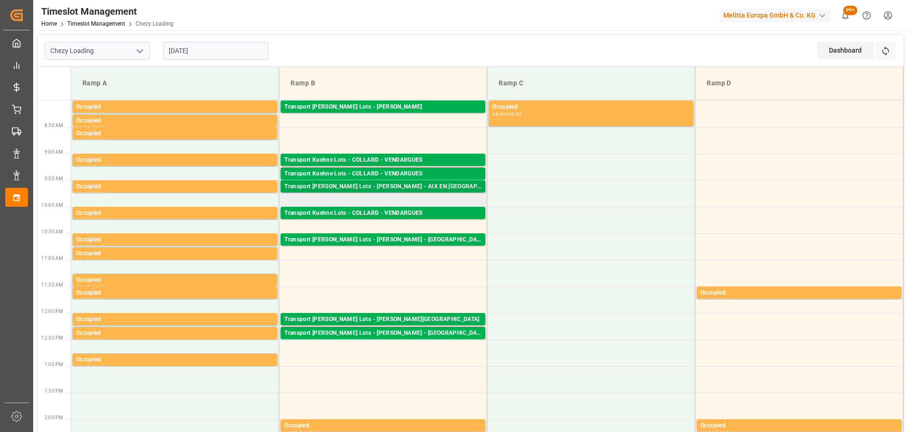
click at [384, 185] on div "Transport [PERSON_NAME] Lots - [PERSON_NAME] - AIX EN [GEOGRAPHIC_DATA]" at bounding box center [382, 186] width 197 height 9
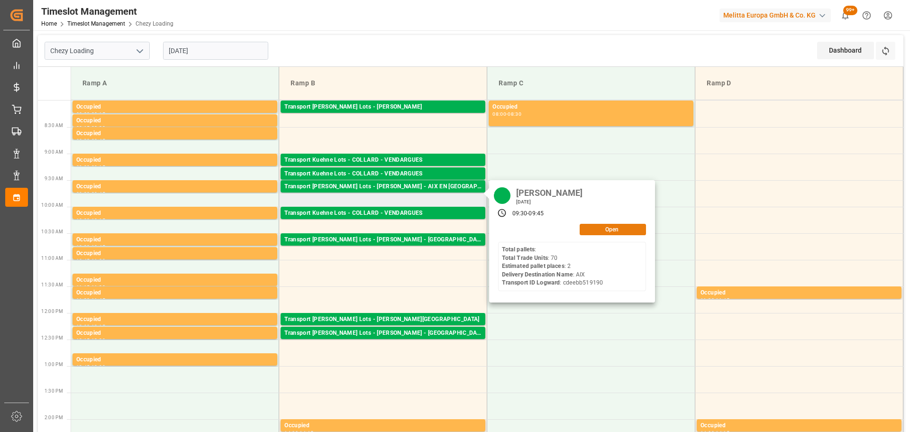
click at [633, 232] on button "Open" at bounding box center [613, 229] width 66 height 11
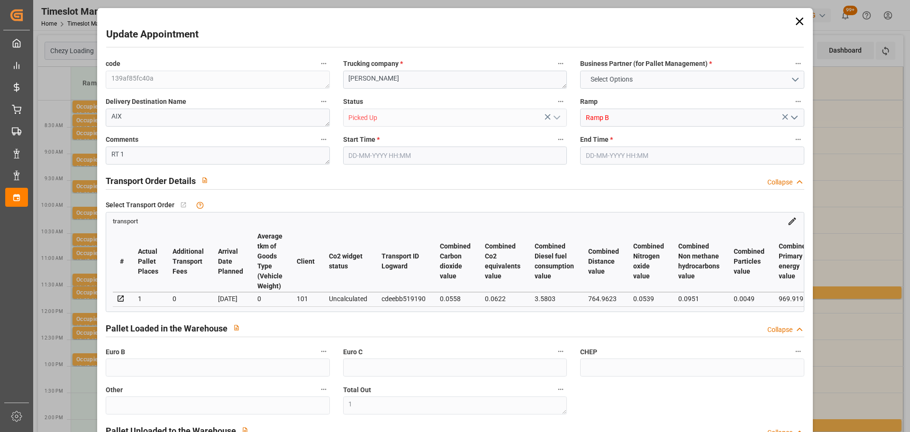
type input "1"
type input "2"
type input "1"
type input "266.83"
type input "0"
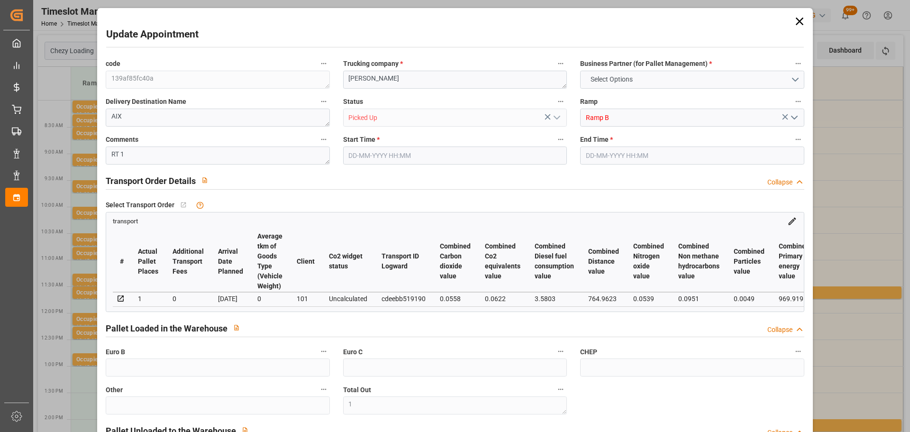
type input "0"
type input "266.83"
type input "0"
type input "1"
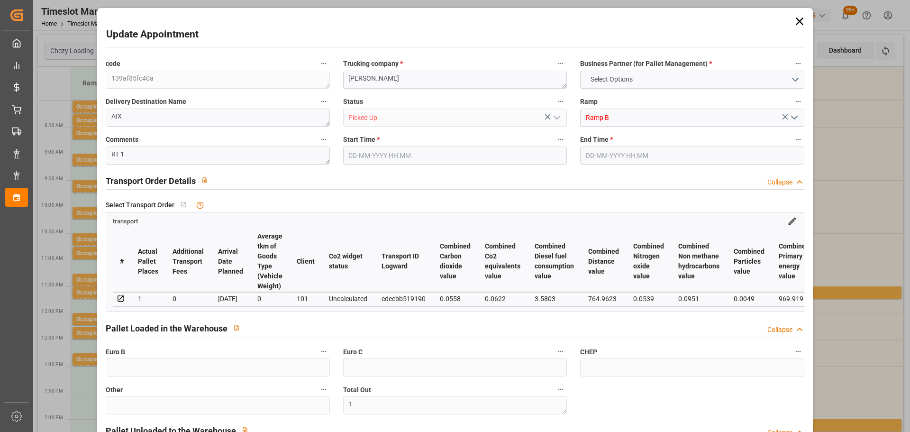
type input "114.866"
type input "370.906"
type input "642.934"
type input "13"
type input "0"
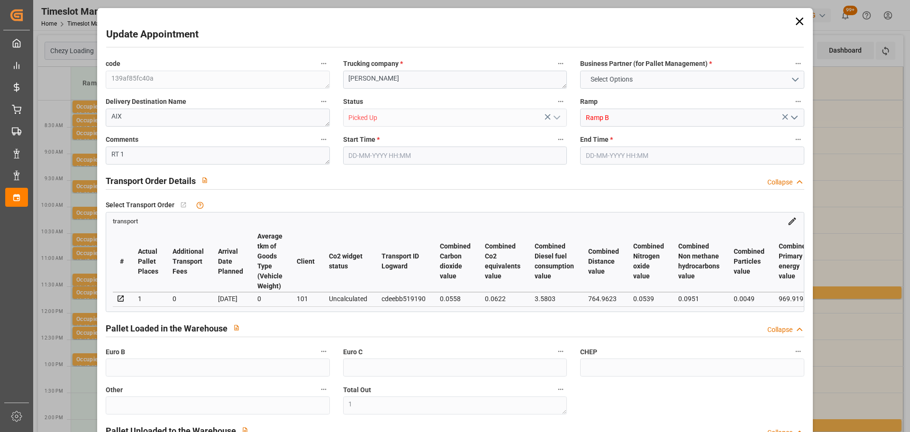
type input "70"
type input "1"
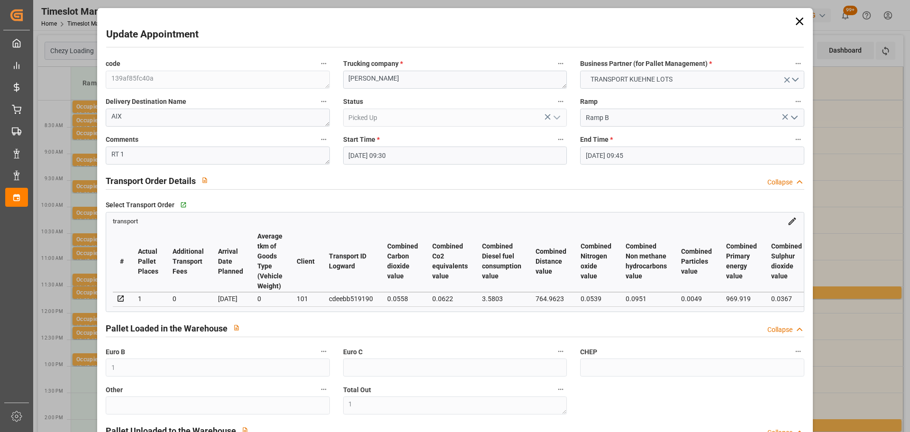
click at [798, 18] on icon at bounding box center [799, 21] width 13 height 13
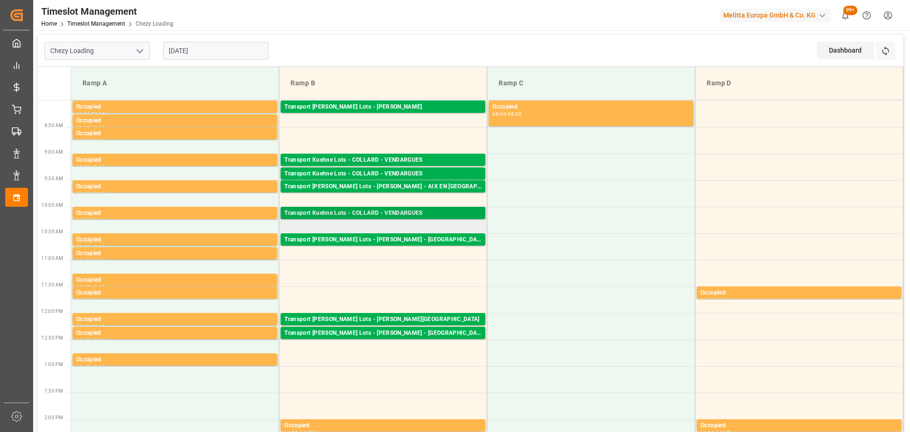
click at [381, 211] on div "Transport Kuehne Lots - COLLARD - VENDARGUES" at bounding box center [382, 213] width 197 height 9
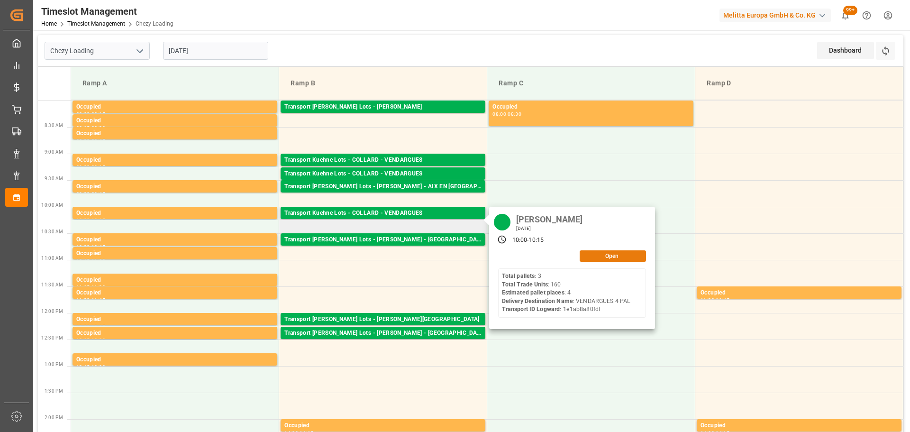
click at [616, 252] on button "Open" at bounding box center [613, 255] width 66 height 11
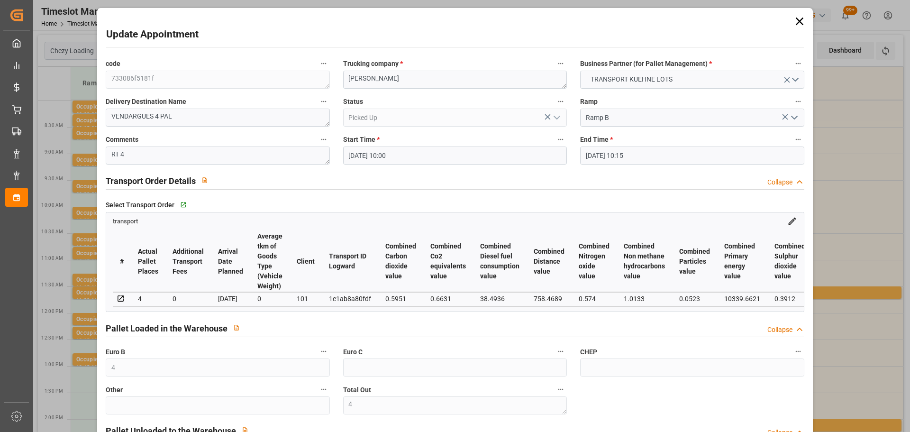
click at [798, 18] on icon at bounding box center [799, 21] width 13 height 13
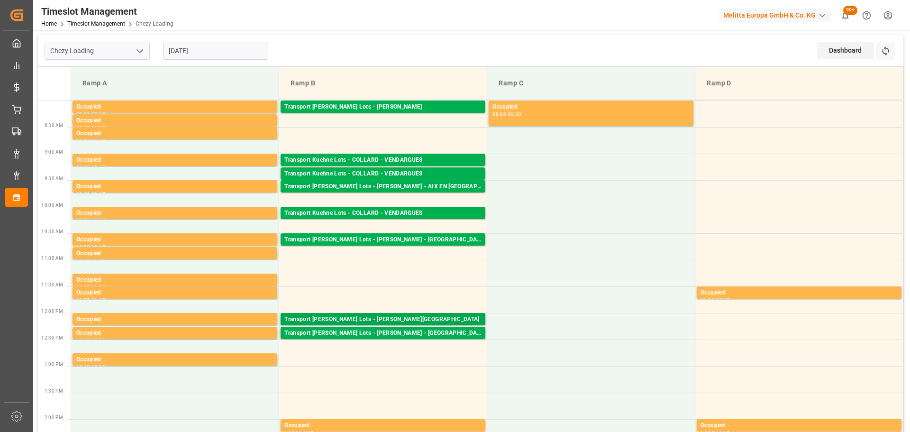
click at [410, 318] on div "Transport [PERSON_NAME] Lots - [PERSON_NAME][GEOGRAPHIC_DATA]" at bounding box center [382, 319] width 197 height 9
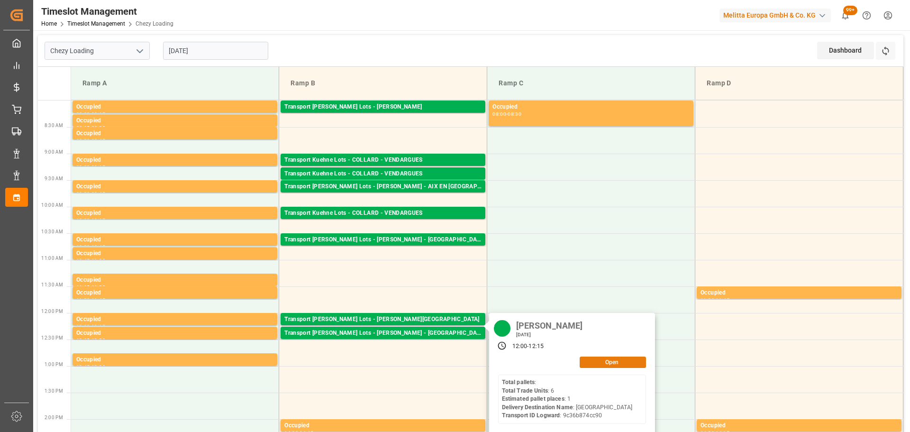
click at [598, 357] on button "Open" at bounding box center [613, 362] width 66 height 11
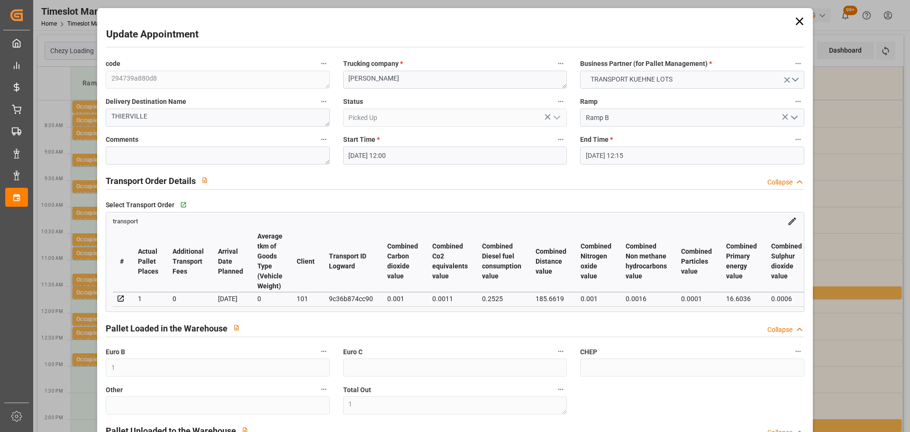
click at [798, 15] on icon at bounding box center [799, 21] width 13 height 13
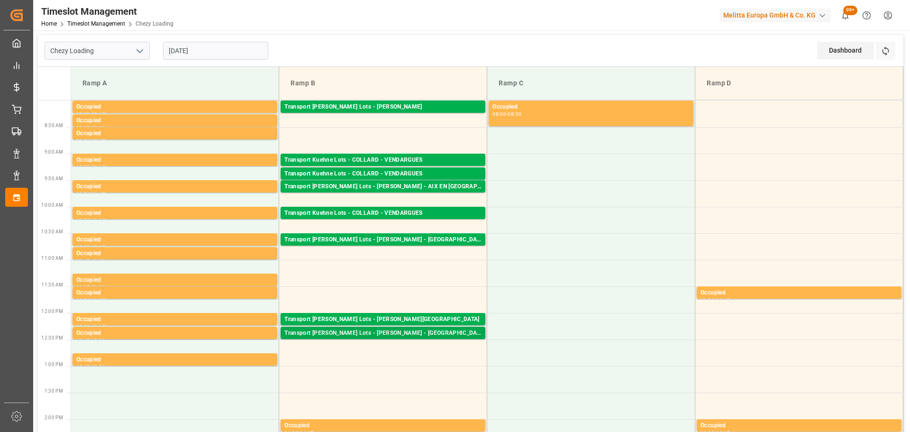
click at [383, 330] on div "Transport [PERSON_NAME] Lots - [PERSON_NAME] - [GEOGRAPHIC_DATA] SUR [GEOGRAPHI…" at bounding box center [382, 333] width 197 height 9
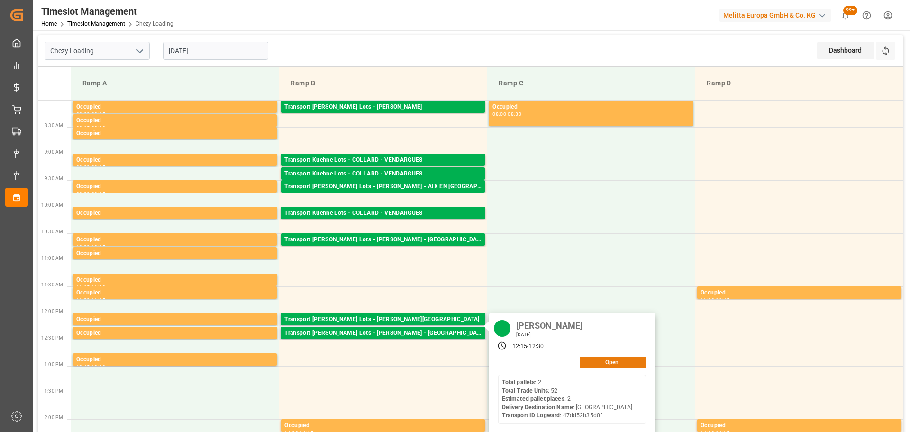
click at [607, 363] on button "Open" at bounding box center [613, 362] width 66 height 11
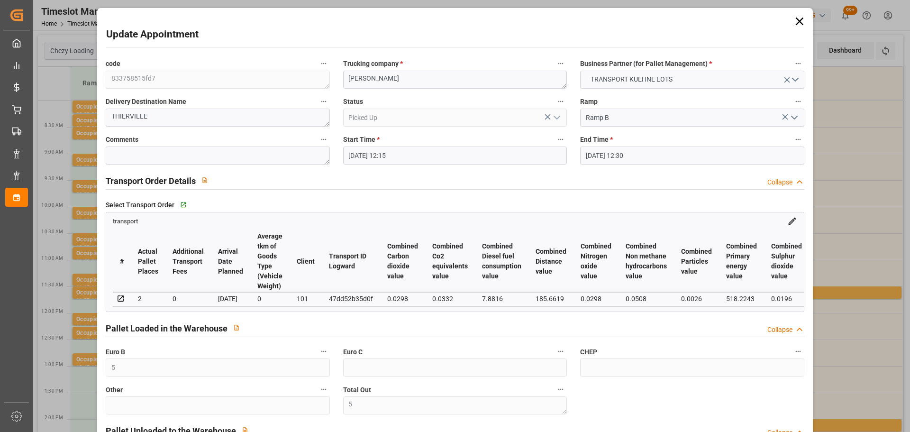
click at [797, 19] on icon at bounding box center [799, 21] width 13 height 13
